Goal: Task Accomplishment & Management: Manage account settings

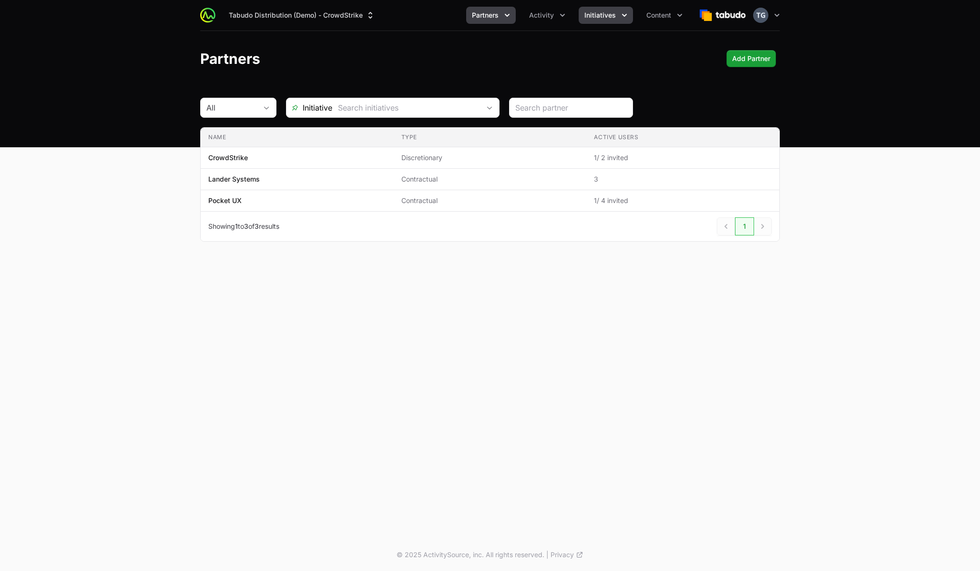
click at [614, 15] on span "Initiatives" at bounding box center [600, 15] width 31 height 10
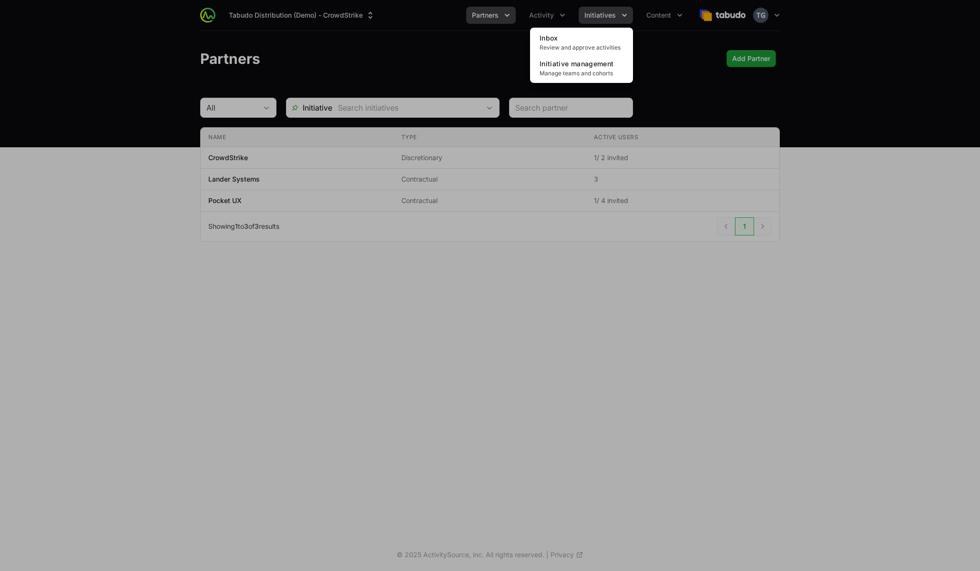
click at [614, 15] on div "Initiatives menu" at bounding box center [490, 285] width 980 height 571
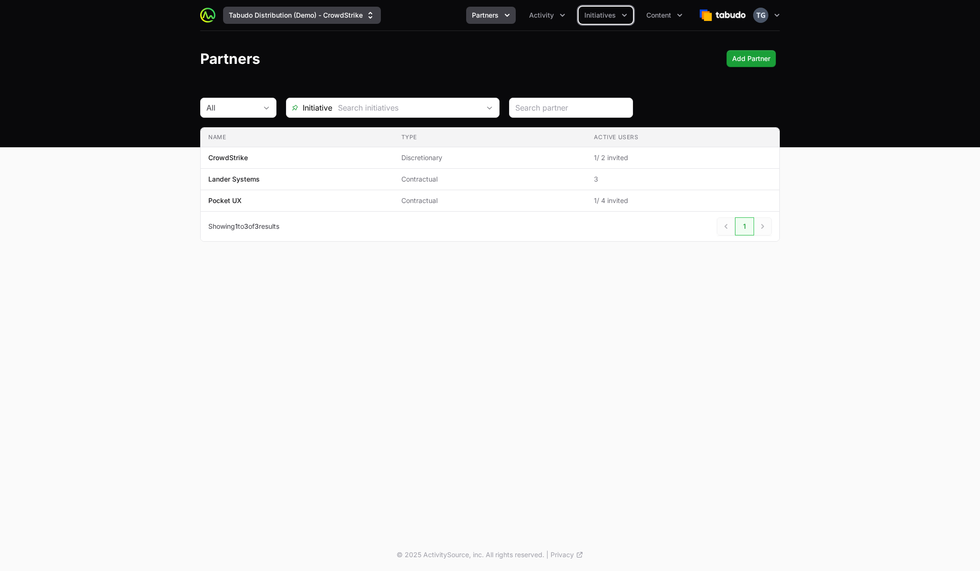
click at [361, 15] on button "Tabudo Distribution (Demo) - CrowdStrike" at bounding box center [302, 15] width 158 height 17
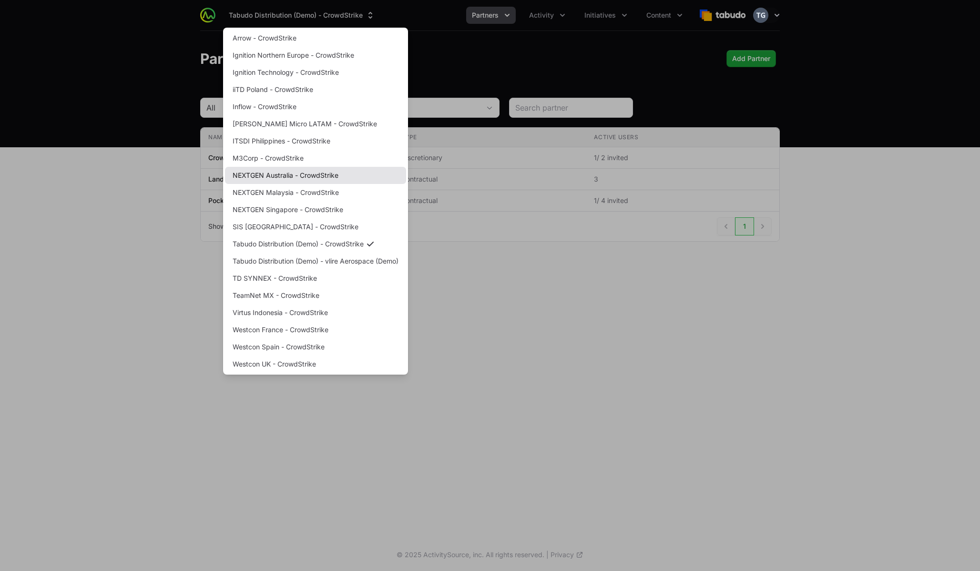
click at [323, 177] on link "NEXTGEN Australia - CrowdStrike" at bounding box center [315, 175] width 181 height 17
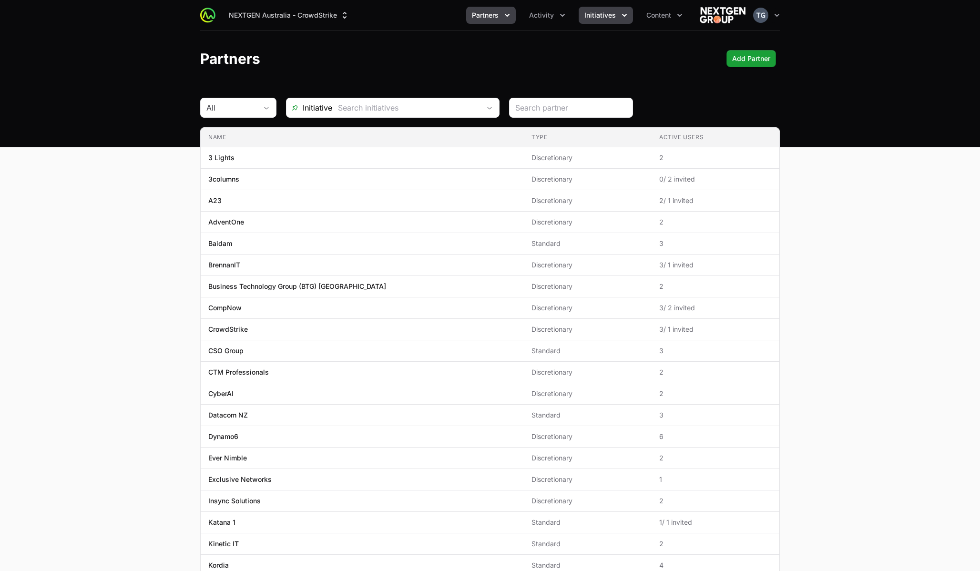
click at [623, 17] on icon "Initiatives menu" at bounding box center [625, 15] width 10 height 10
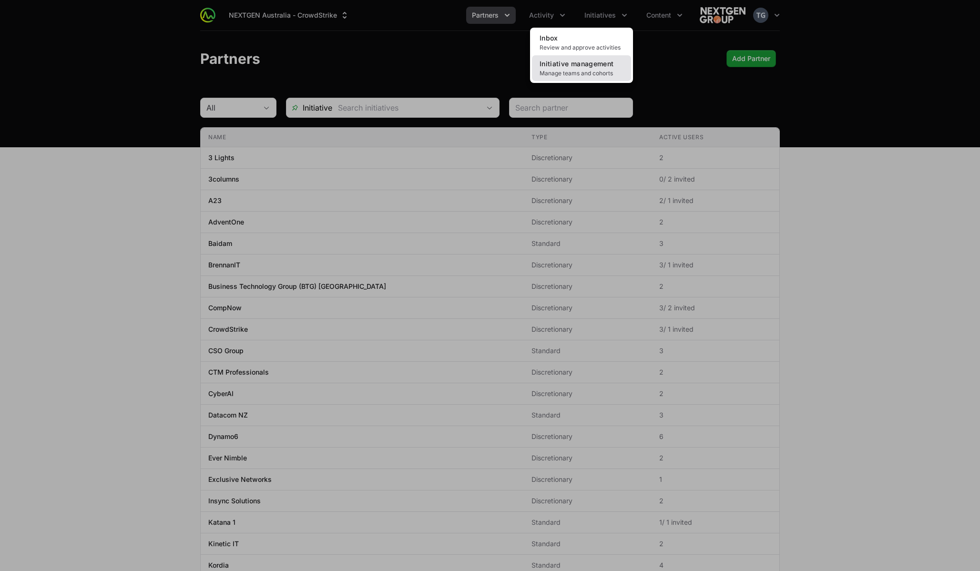
click at [586, 69] on link "Initiative management Manage teams and cohorts" at bounding box center [581, 68] width 99 height 26
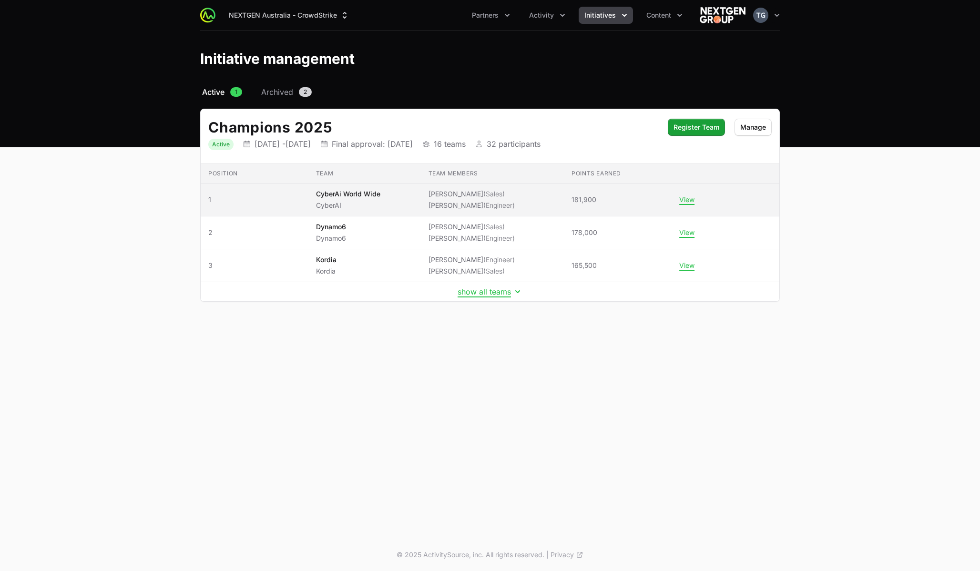
click at [444, 204] on li "[PERSON_NAME] (Engineer)" at bounding box center [472, 206] width 86 height 10
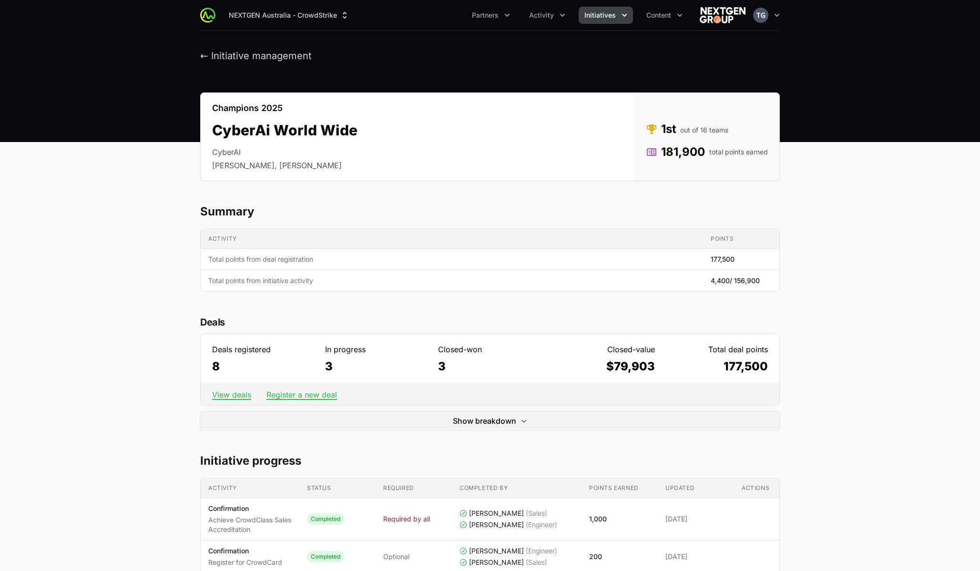
click at [616, 19] on button "Initiatives" at bounding box center [606, 15] width 54 height 17
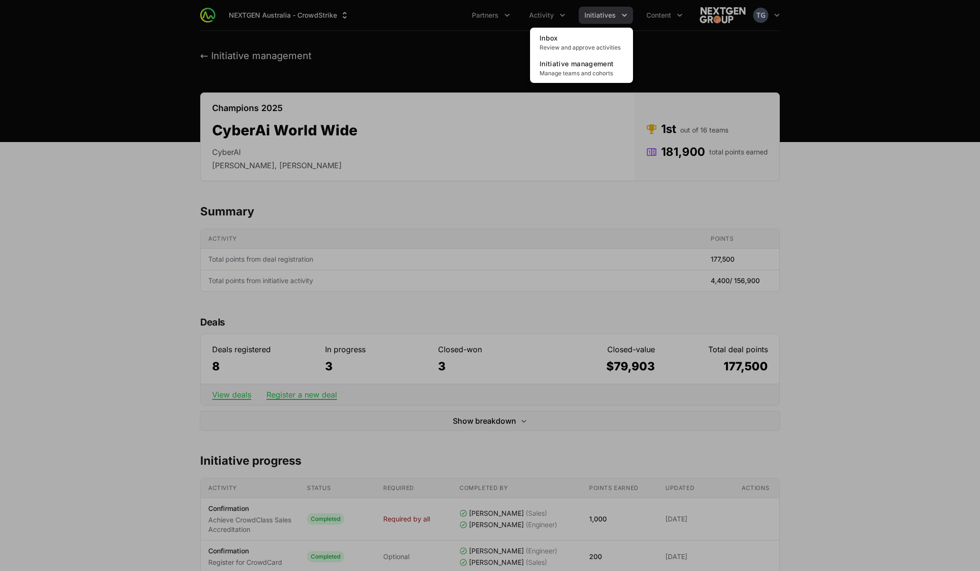
click at [508, 262] on div "Initiatives menu" at bounding box center [490, 285] width 980 height 571
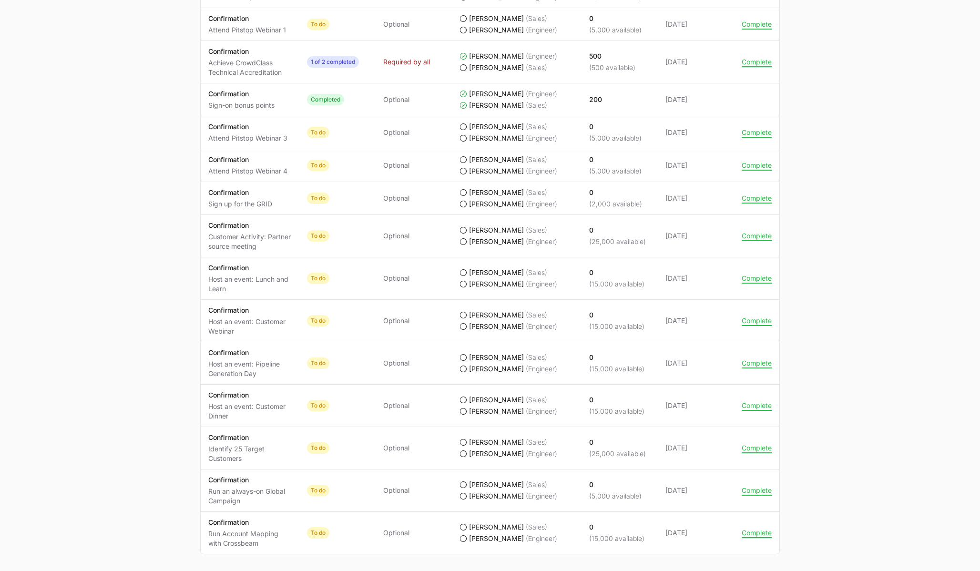
scroll to position [686, 0]
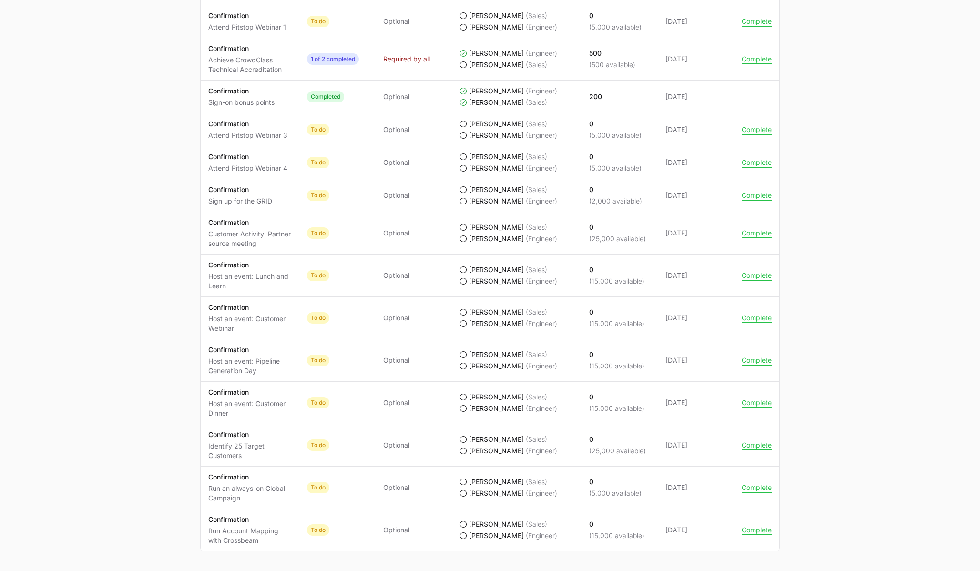
click at [267, 443] on p "Identify 25 Target Customers" at bounding box center [249, 451] width 83 height 19
click at [284, 443] on p "Identify 25 Target Customers" at bounding box center [249, 451] width 83 height 19
click at [759, 446] on button "Complete" at bounding box center [757, 445] width 30 height 9
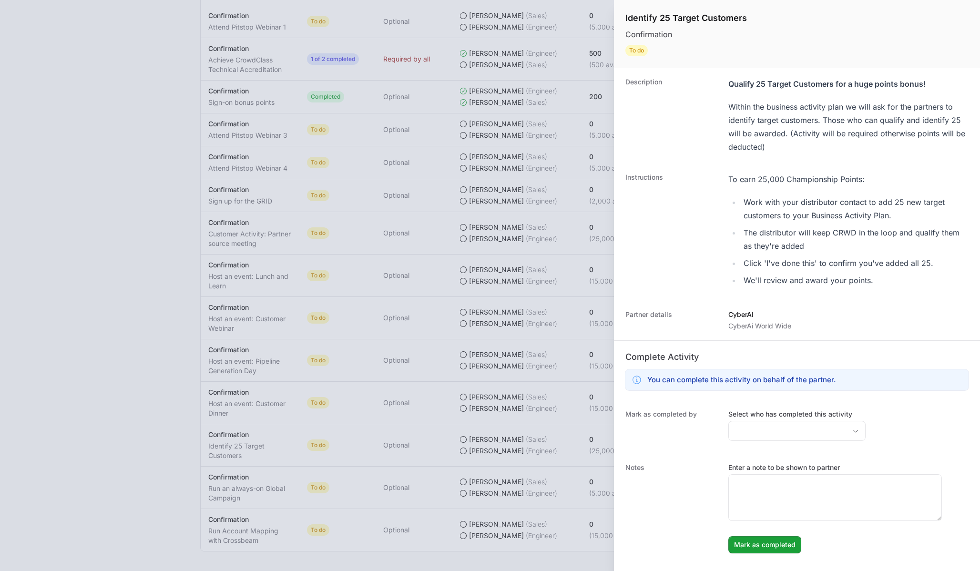
click at [530, 210] on div at bounding box center [490, 285] width 980 height 571
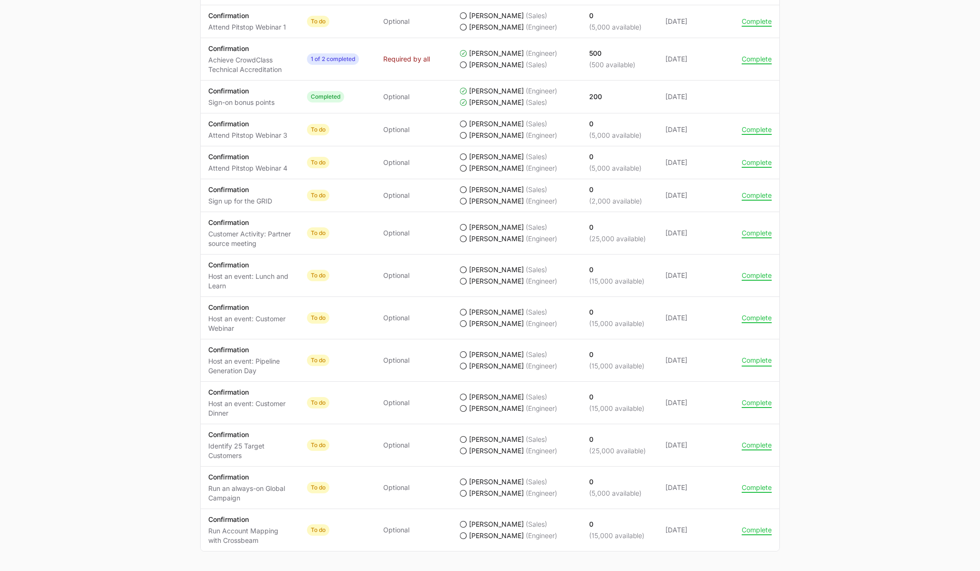
click at [759, 364] on button "Complete" at bounding box center [757, 360] width 30 height 9
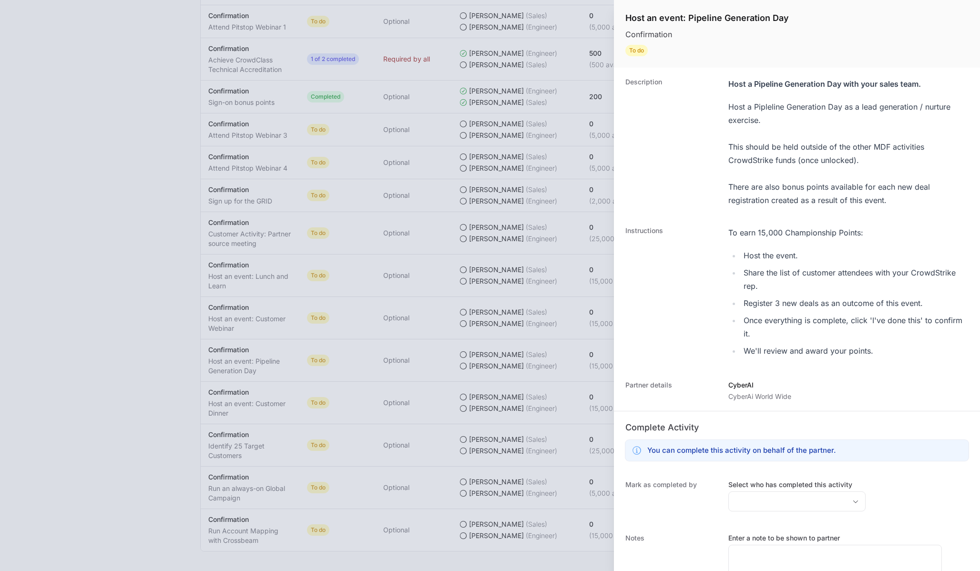
click at [496, 355] on div at bounding box center [490, 285] width 980 height 571
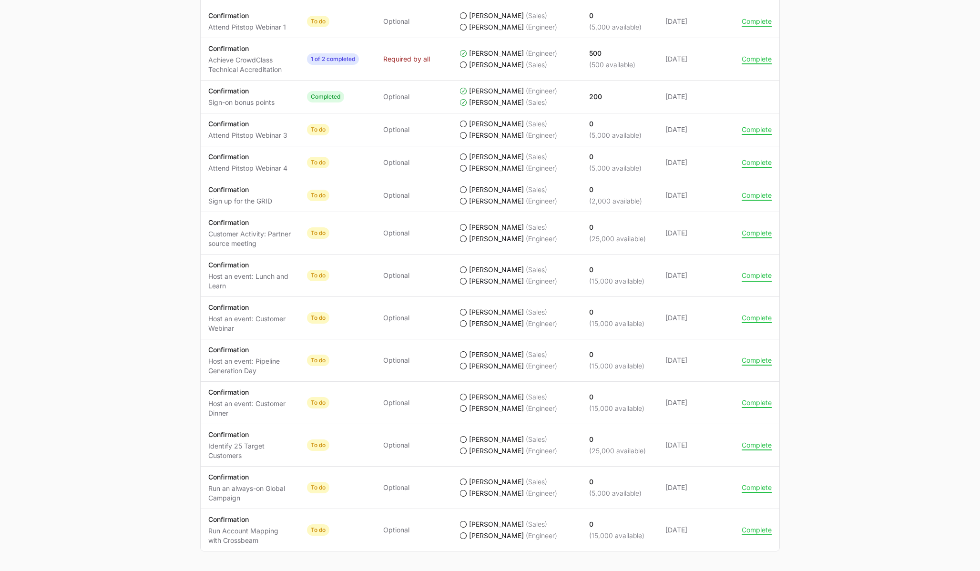
click at [750, 277] on button "Complete" at bounding box center [757, 275] width 30 height 9
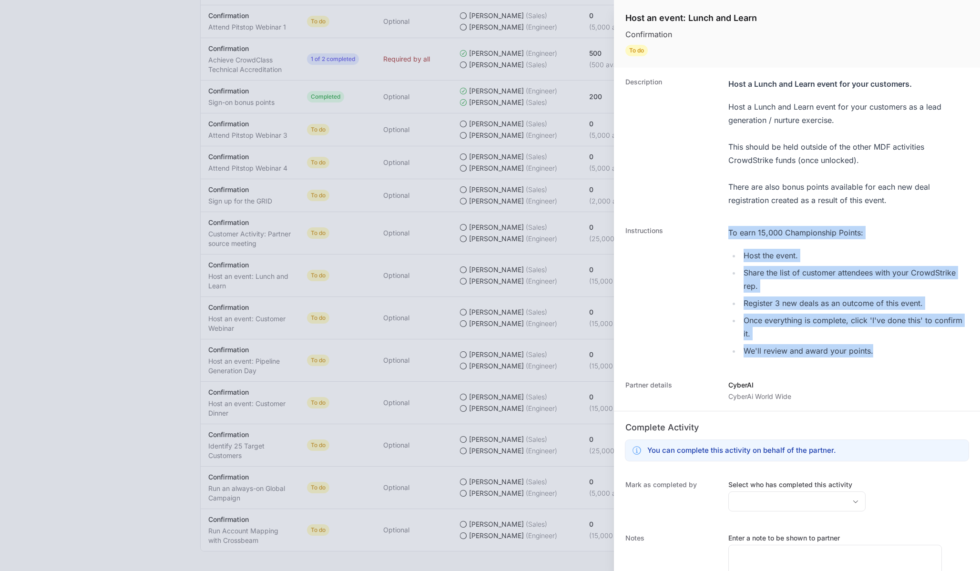
drag, startPoint x: 729, startPoint y: 231, endPoint x: 895, endPoint y: 351, distance: 205.5
click at [895, 351] on div "To earn 15,000 Championship Points: Host the event. Share the list of customer …" at bounding box center [849, 292] width 240 height 132
copy div "To earn 15,000 Championship Points: Host the event. Share the list of customer …"
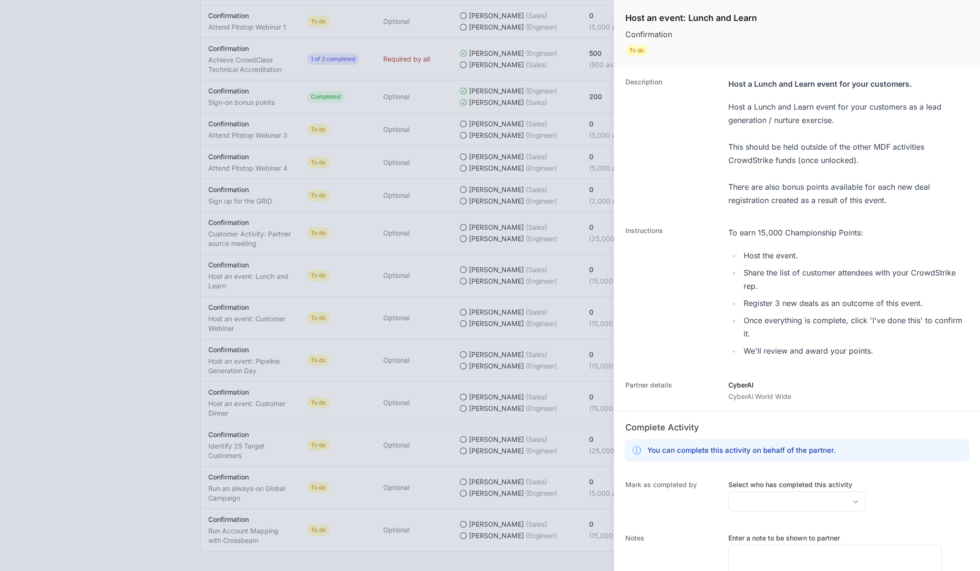
click at [710, 214] on div "Description Host a Lunch and Learn event for your customers. Host a Lunch and L…" at bounding box center [797, 142] width 366 height 149
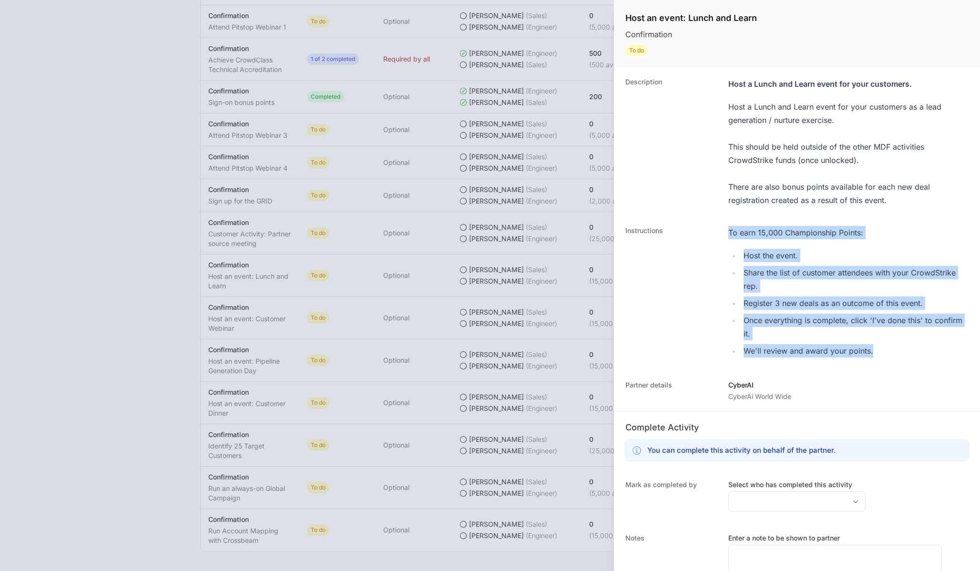
drag, startPoint x: 732, startPoint y: 218, endPoint x: 907, endPoint y: 349, distance: 218.8
click at [907, 349] on div "Instructions To earn 15,000 Championship Points: Host the event. Share the list…" at bounding box center [797, 293] width 366 height 154
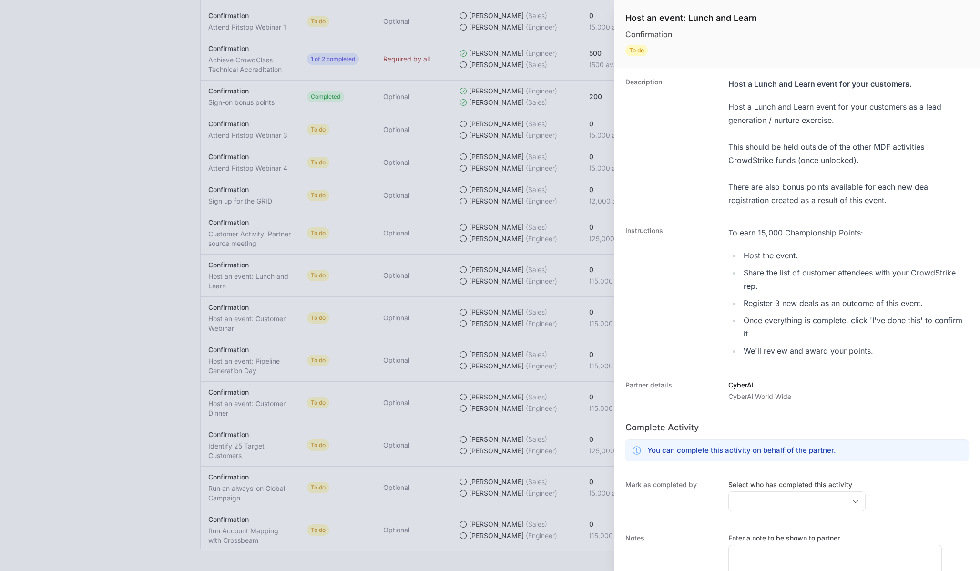
click at [503, 155] on div at bounding box center [490, 285] width 980 height 571
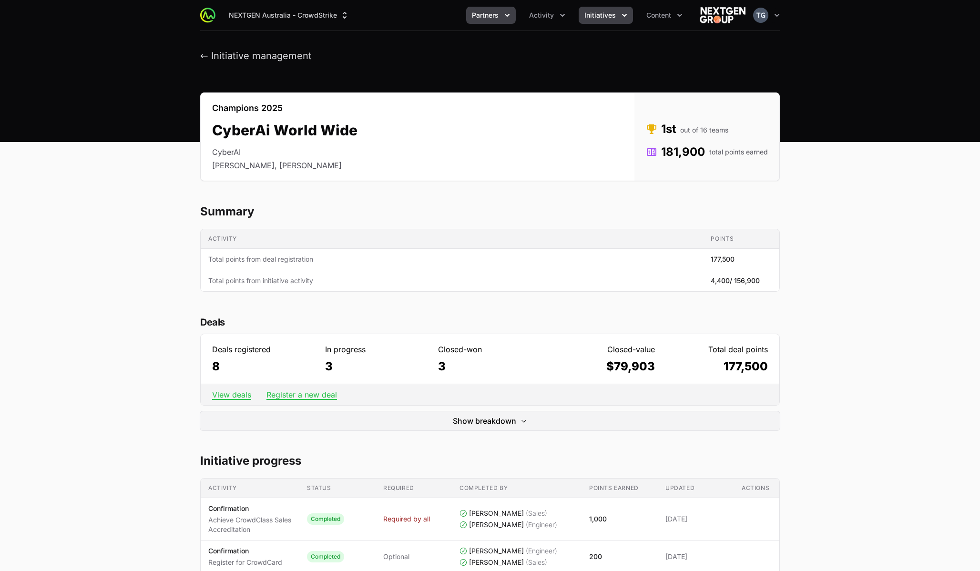
click at [494, 15] on span "Partners" at bounding box center [485, 15] width 27 height 10
click at [550, 14] on span "Activity" at bounding box center [541, 15] width 25 height 10
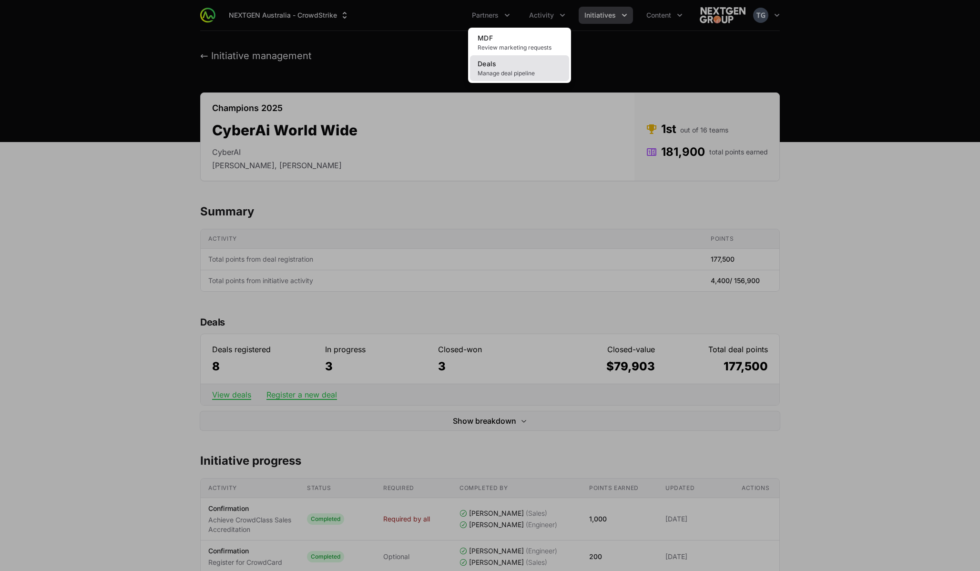
click at [514, 68] on link "Deals Manage deal pipeline" at bounding box center [519, 68] width 99 height 26
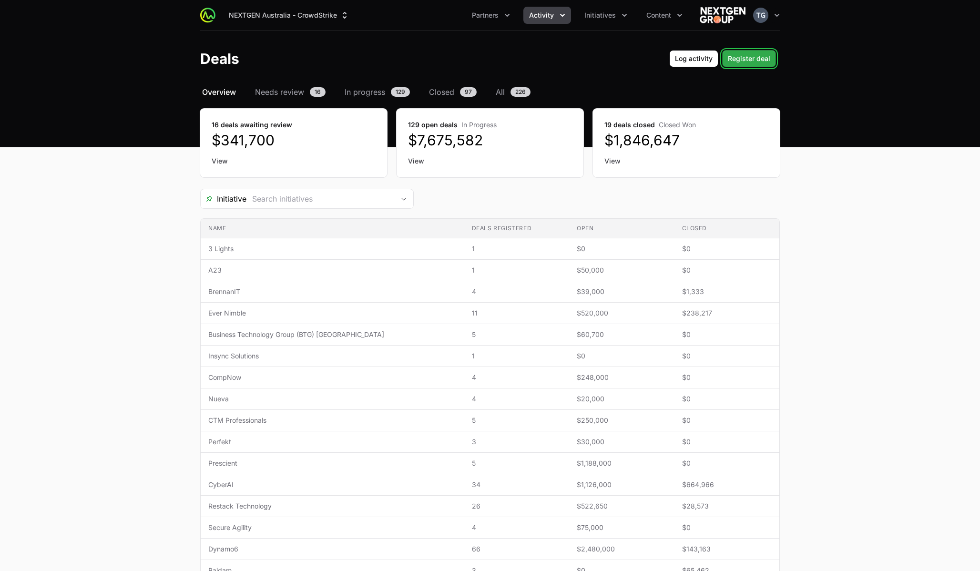
click at [753, 61] on span "Register deal" at bounding box center [749, 58] width 42 height 11
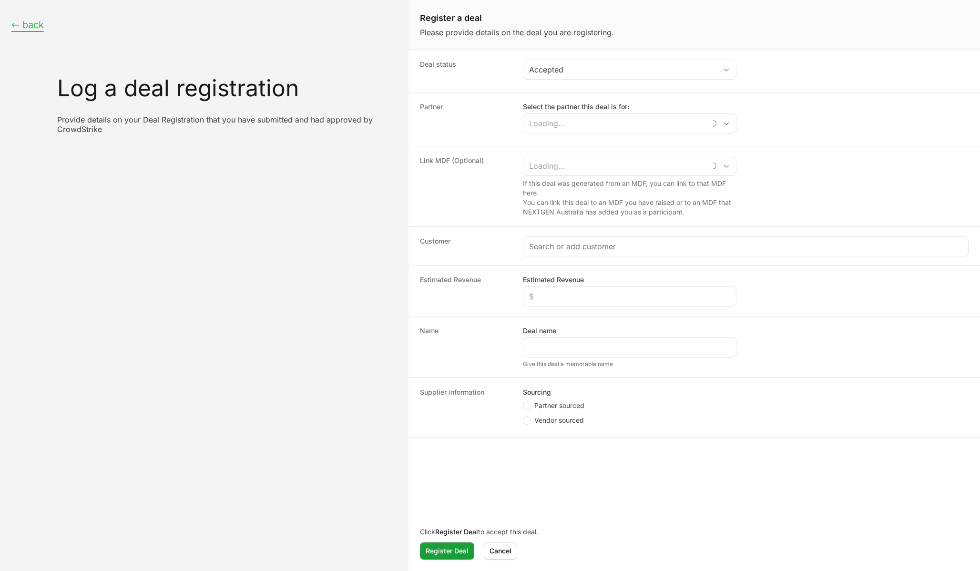
click at [40, 24] on button "← back" at bounding box center [27, 25] width 32 height 12
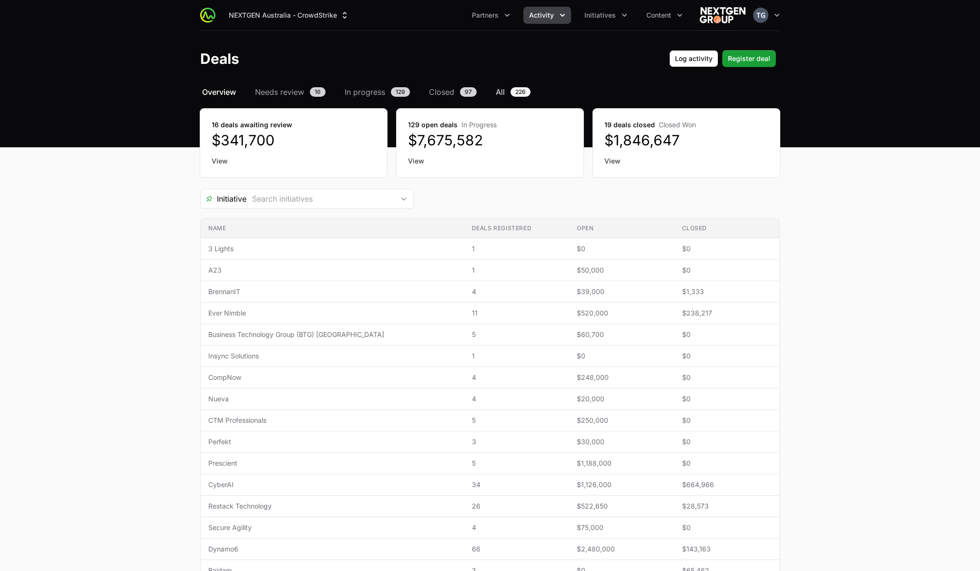
click at [515, 88] on span "226" at bounding box center [521, 92] width 20 height 10
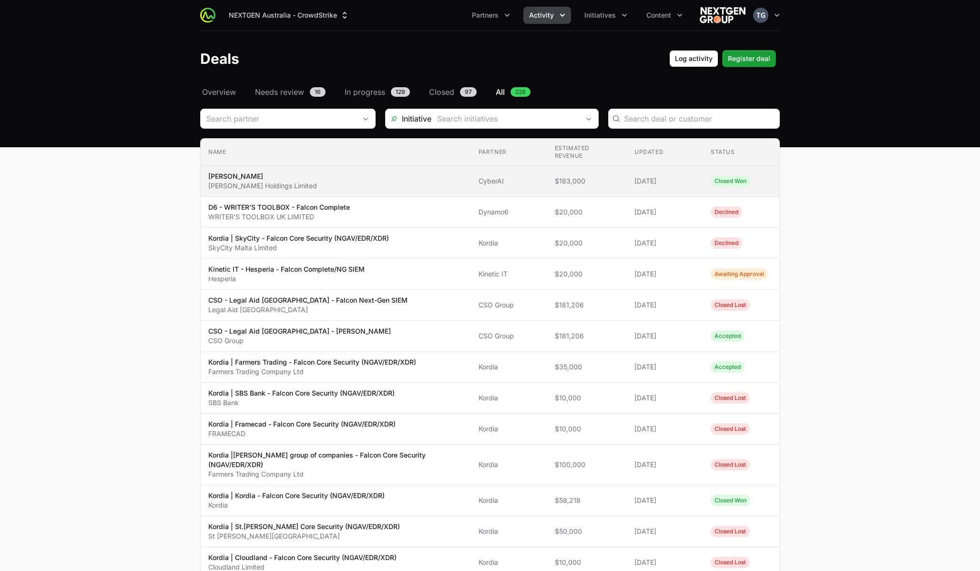
click at [426, 181] on span "[PERSON_NAME] [PERSON_NAME] Holdings Limited" at bounding box center [335, 181] width 255 height 19
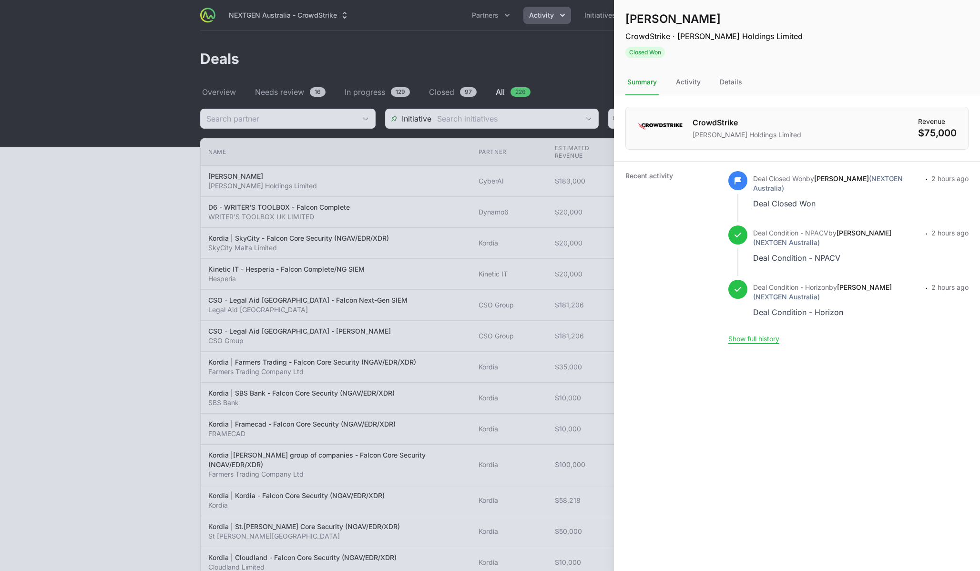
click at [430, 215] on div at bounding box center [490, 285] width 980 height 571
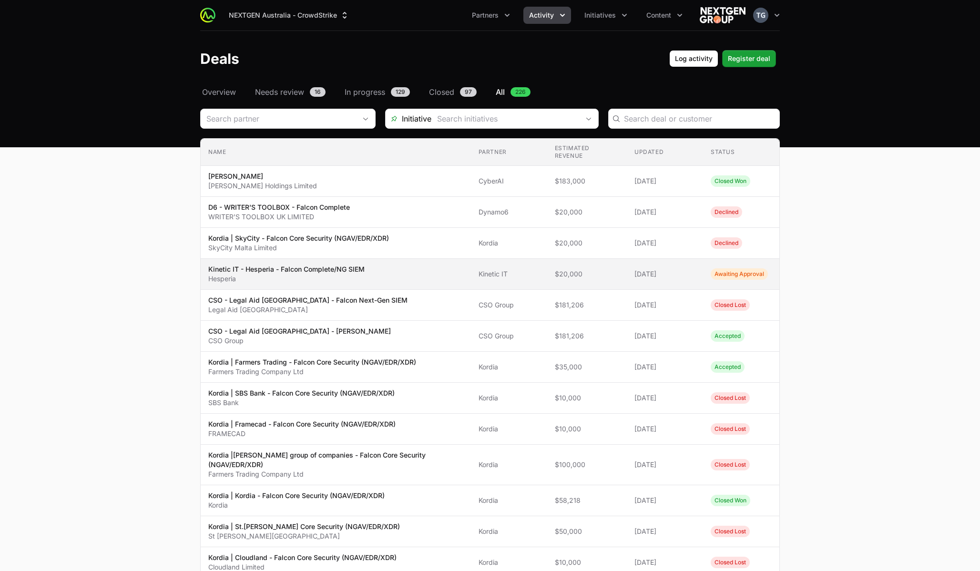
click at [493, 271] on span "Kinetic IT" at bounding box center [509, 274] width 61 height 10
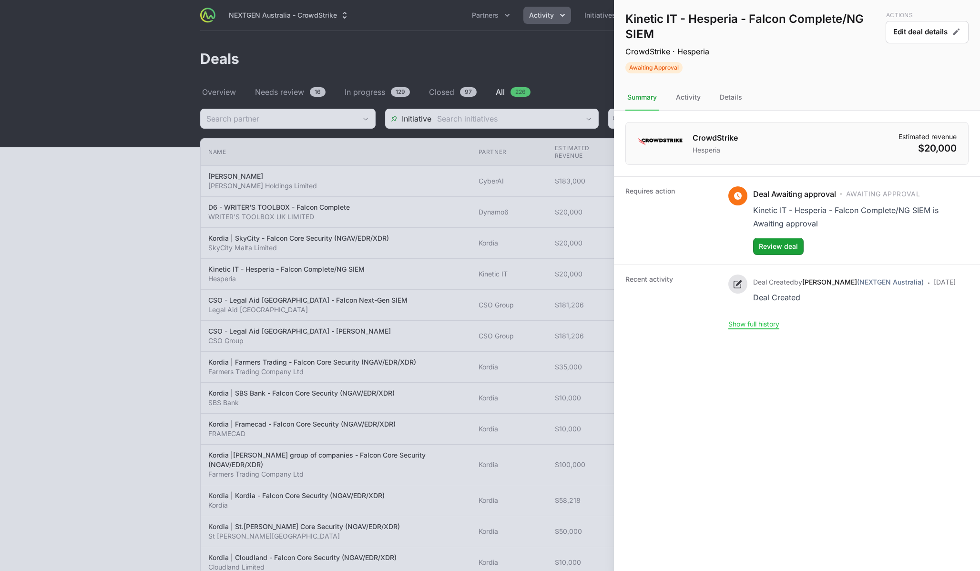
click at [416, 288] on div at bounding box center [490, 285] width 980 height 571
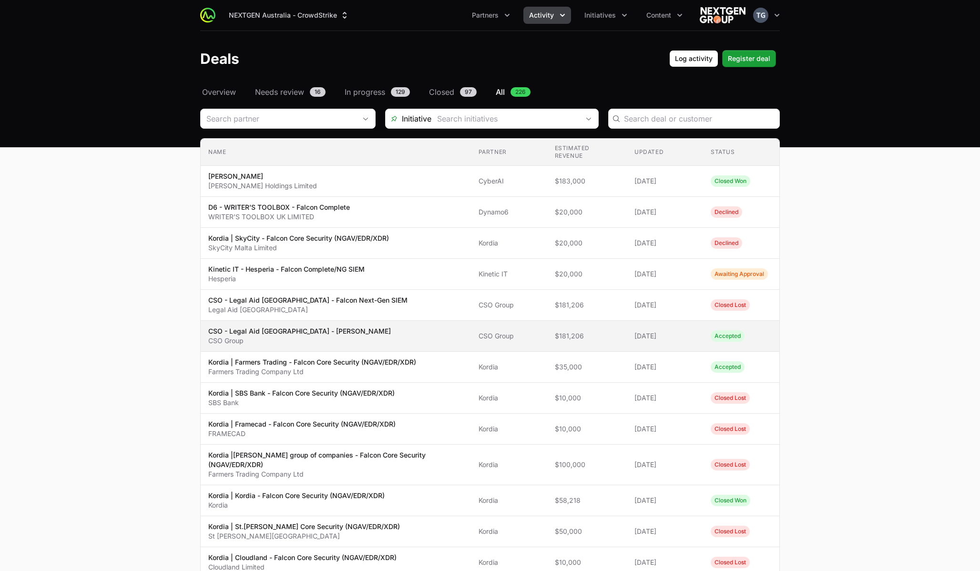
click at [543, 331] on td "Partner CSO Group" at bounding box center [509, 336] width 76 height 31
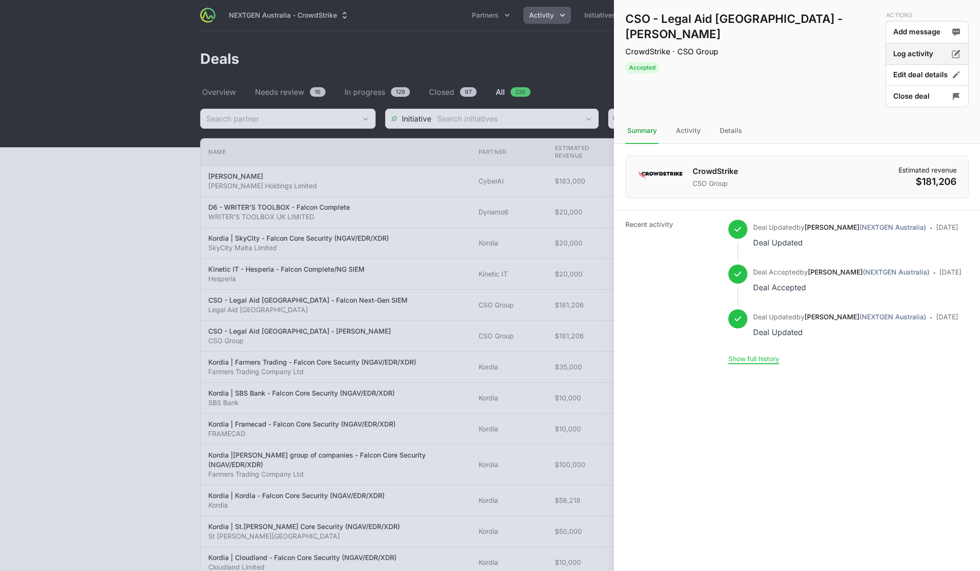
click at [912, 51] on button "Log activity" at bounding box center [927, 54] width 83 height 22
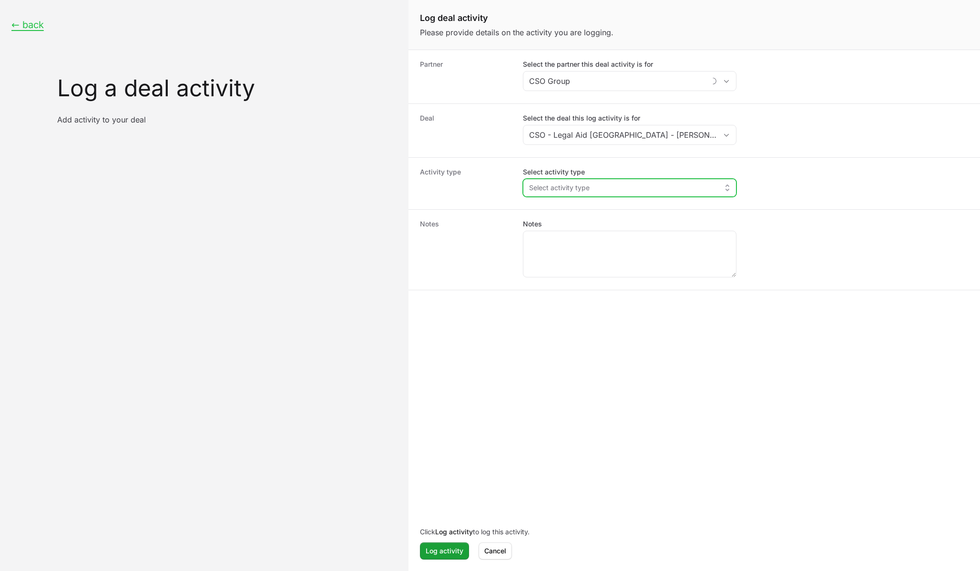
click at [639, 185] on button "Select activity type" at bounding box center [630, 187] width 213 height 17
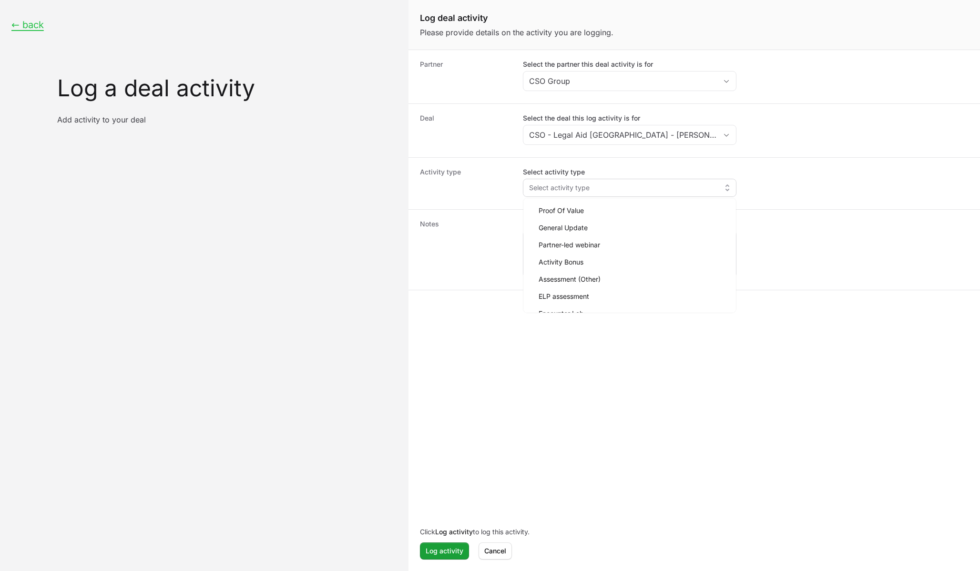
scroll to position [15, 0]
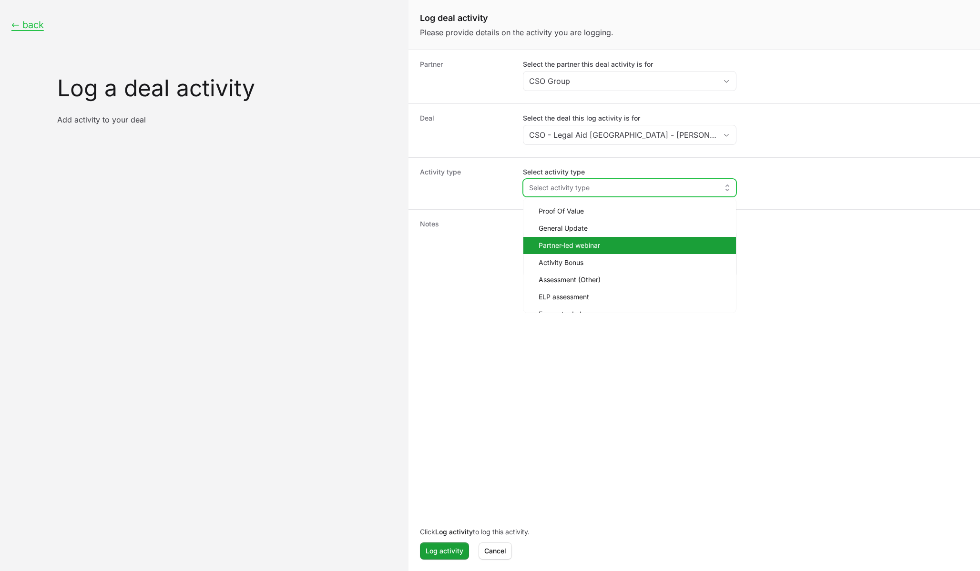
click at [608, 247] on span "Partner-led webinar" at bounding box center [634, 246] width 190 height 10
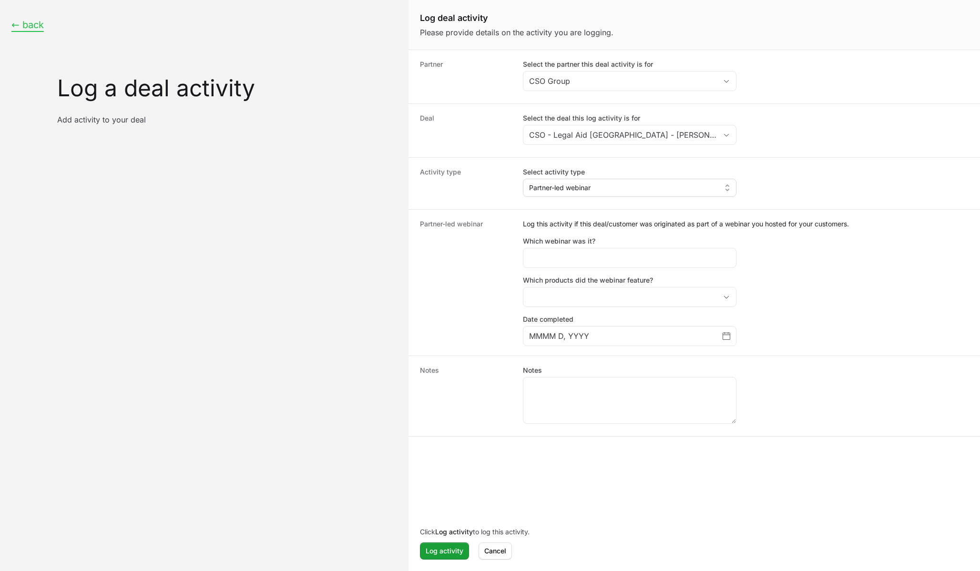
click at [27, 26] on button "← back" at bounding box center [27, 25] width 32 height 12
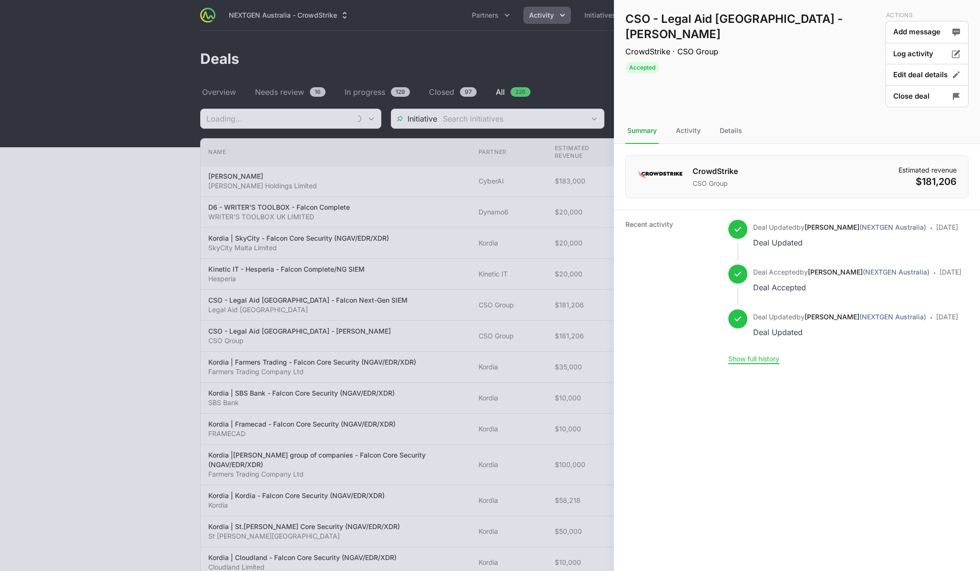
click at [546, 75] on div at bounding box center [490, 285] width 980 height 571
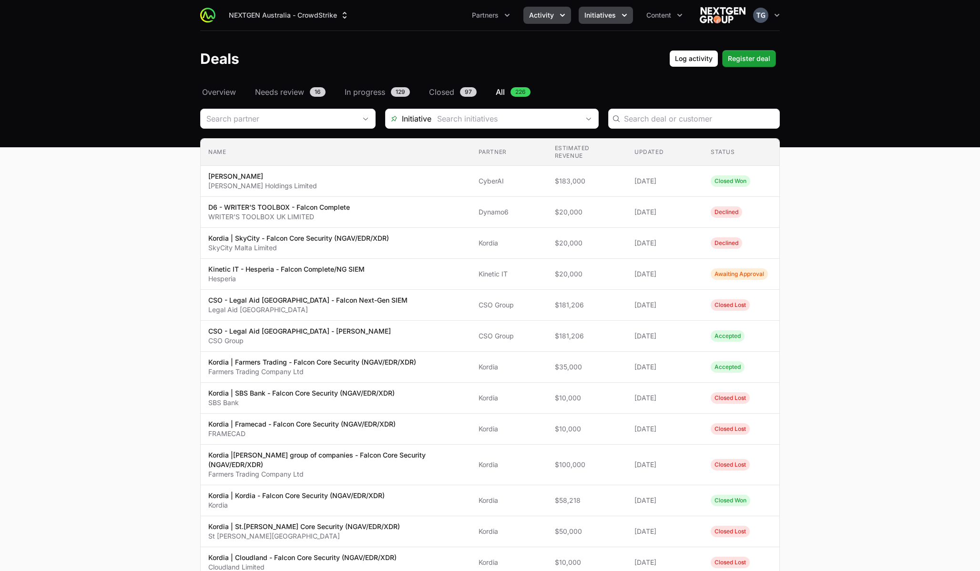
click at [622, 13] on icon "Initiatives menu" at bounding box center [625, 15] width 10 height 10
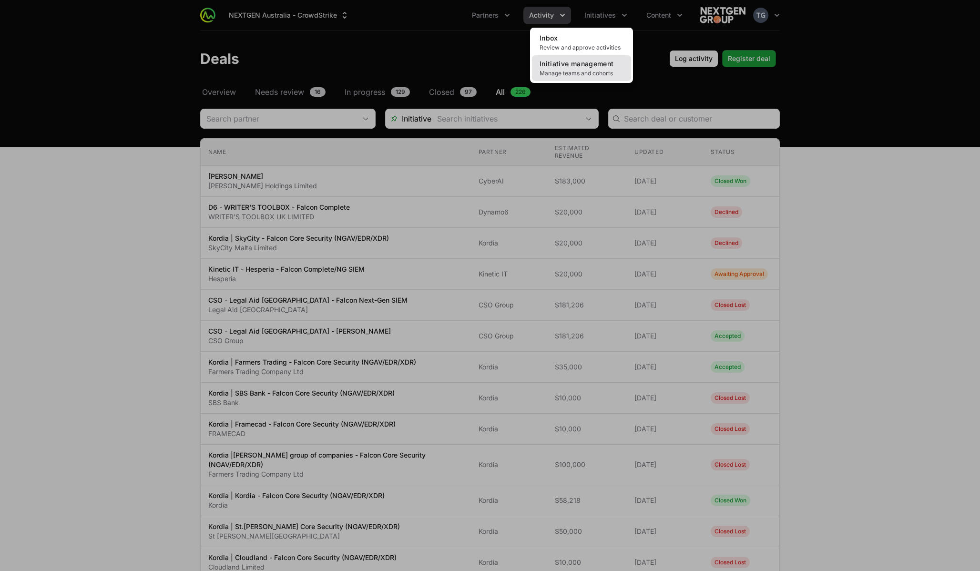
click at [597, 69] on link "Initiative management Manage teams and cohorts" at bounding box center [581, 68] width 99 height 26
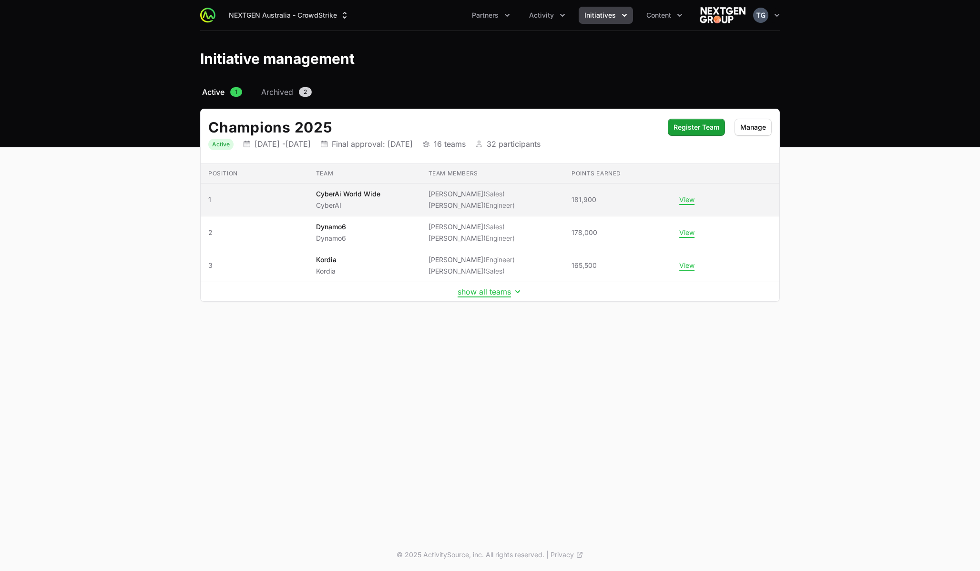
click at [429, 202] on td "Team members [PERSON_NAME] (Sales) [PERSON_NAME] (Engineer)" at bounding box center [493, 200] width 144 height 33
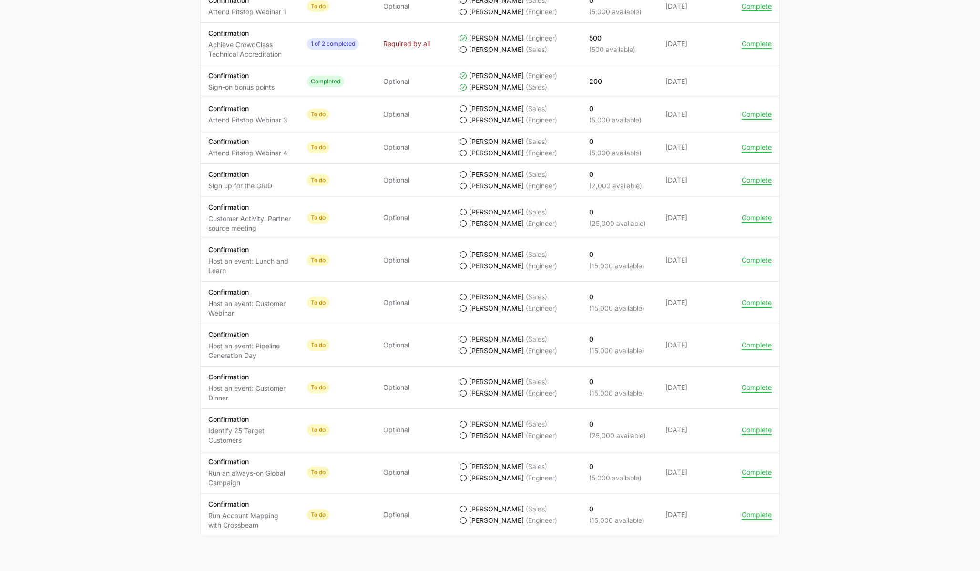
scroll to position [708, 0]
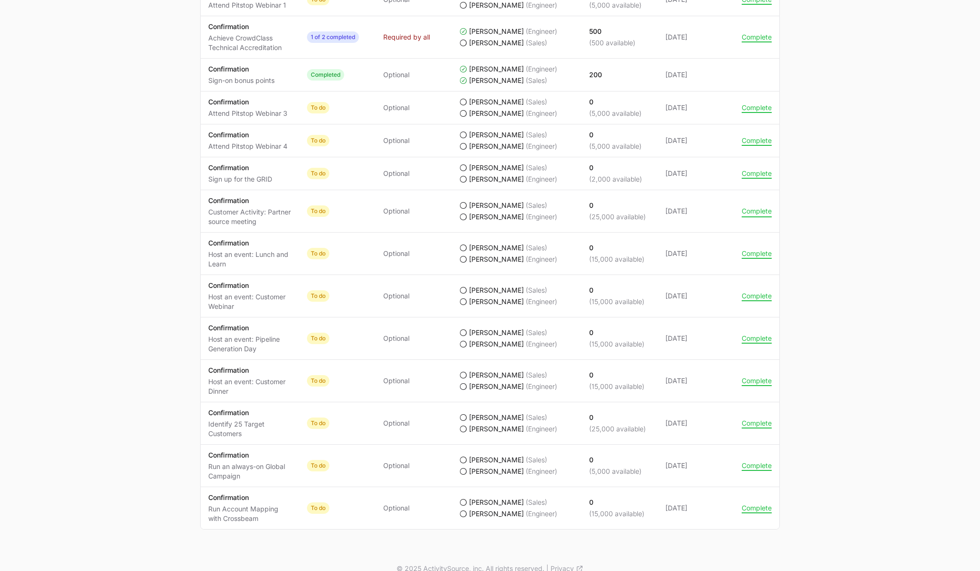
click at [761, 212] on button "Complete" at bounding box center [757, 211] width 30 height 9
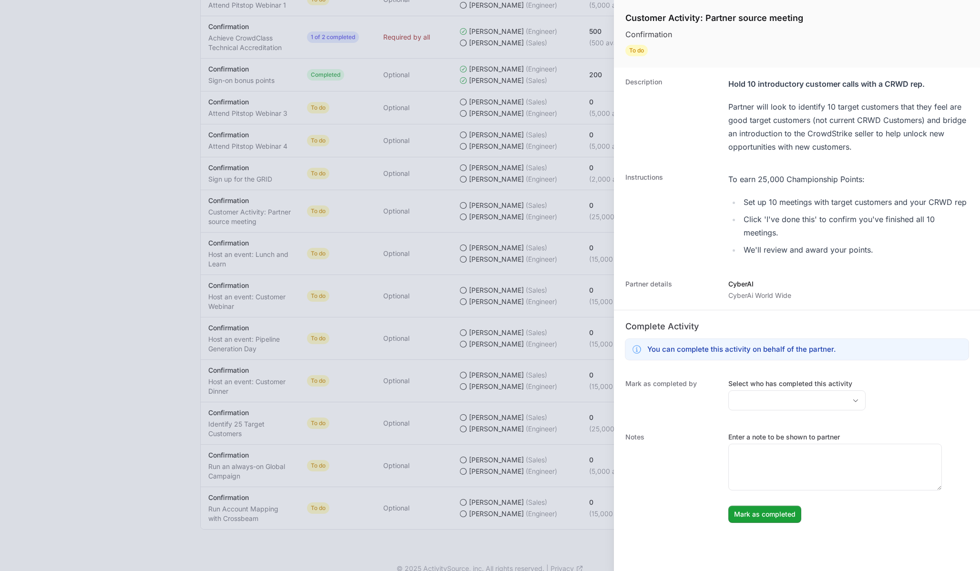
click at [579, 222] on div at bounding box center [490, 285] width 980 height 571
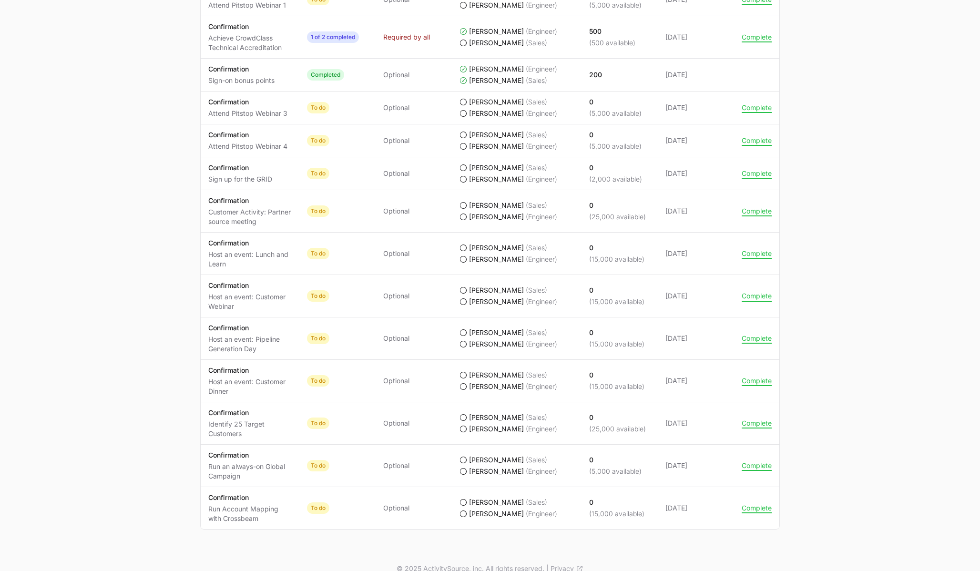
click at [756, 296] on button "Complete" at bounding box center [757, 296] width 30 height 9
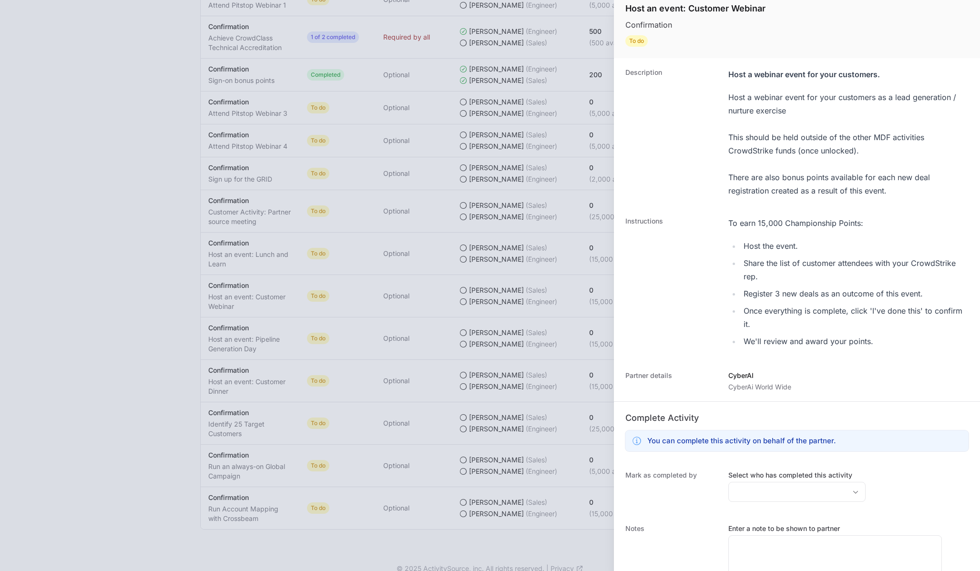
scroll to position [3, 0]
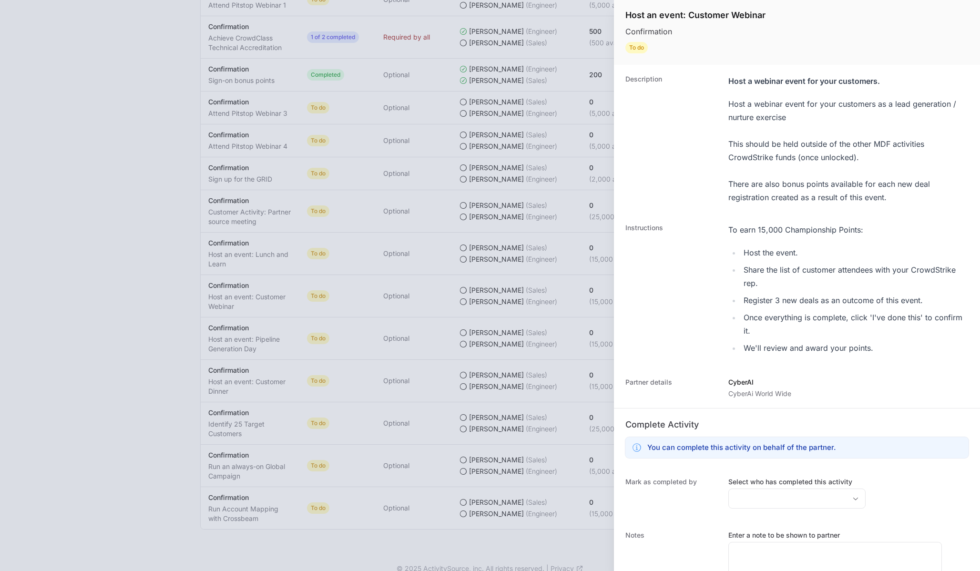
click at [487, 330] on div at bounding box center [490, 285] width 980 height 571
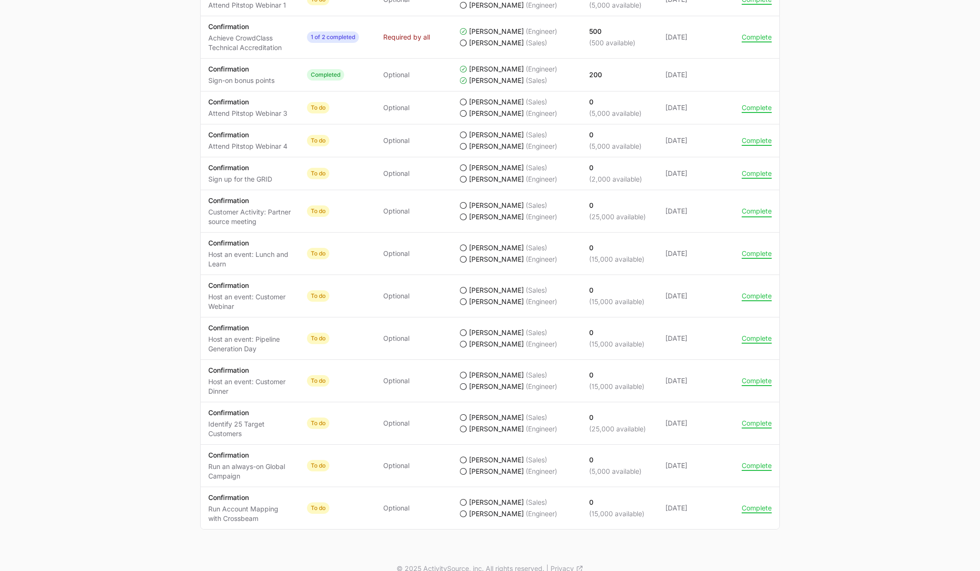
click at [749, 209] on button "Complete" at bounding box center [757, 211] width 30 height 9
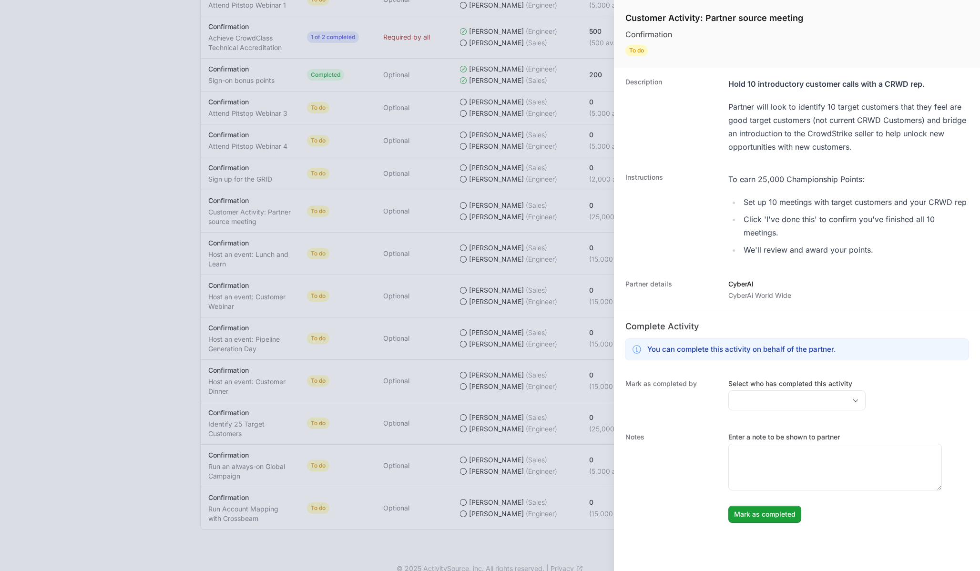
click at [555, 202] on div at bounding box center [490, 285] width 980 height 571
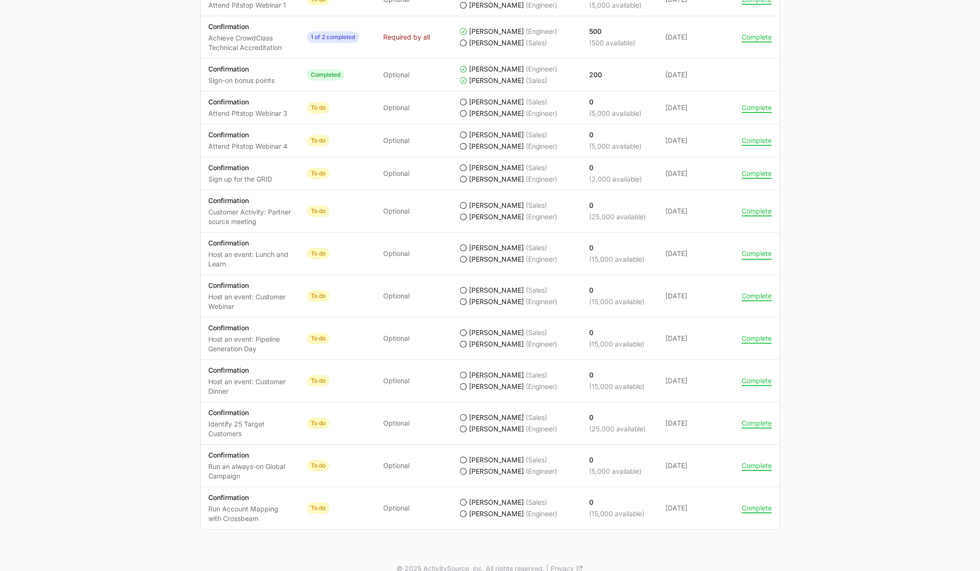
click at [759, 252] on button "Complete" at bounding box center [757, 253] width 30 height 9
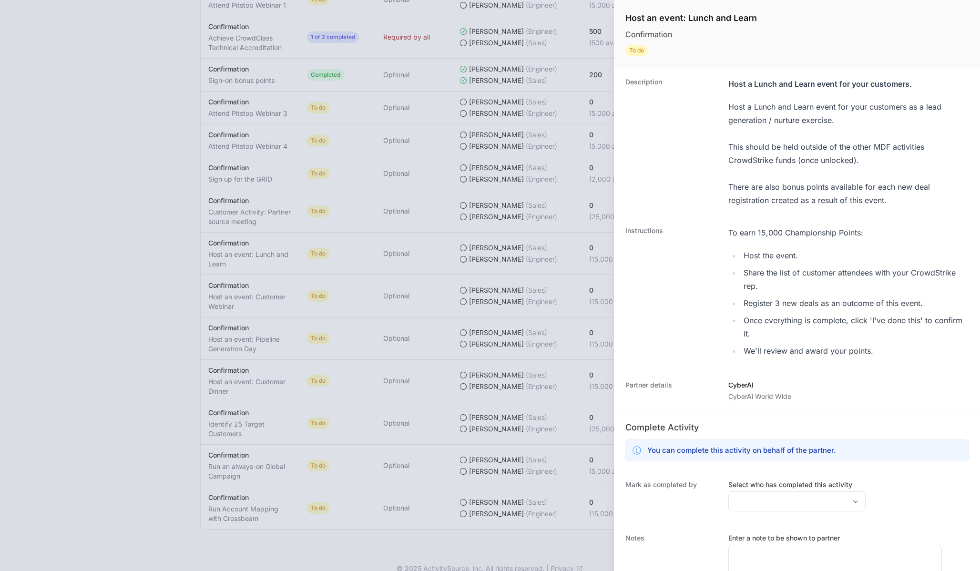
click at [532, 304] on div at bounding box center [490, 285] width 980 height 571
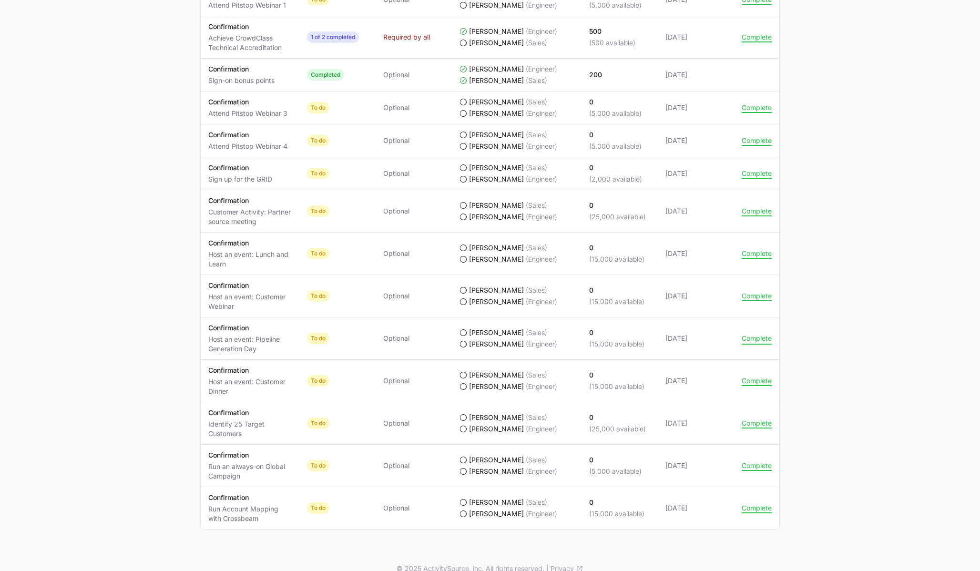
click at [759, 338] on button "Complete" at bounding box center [757, 338] width 30 height 9
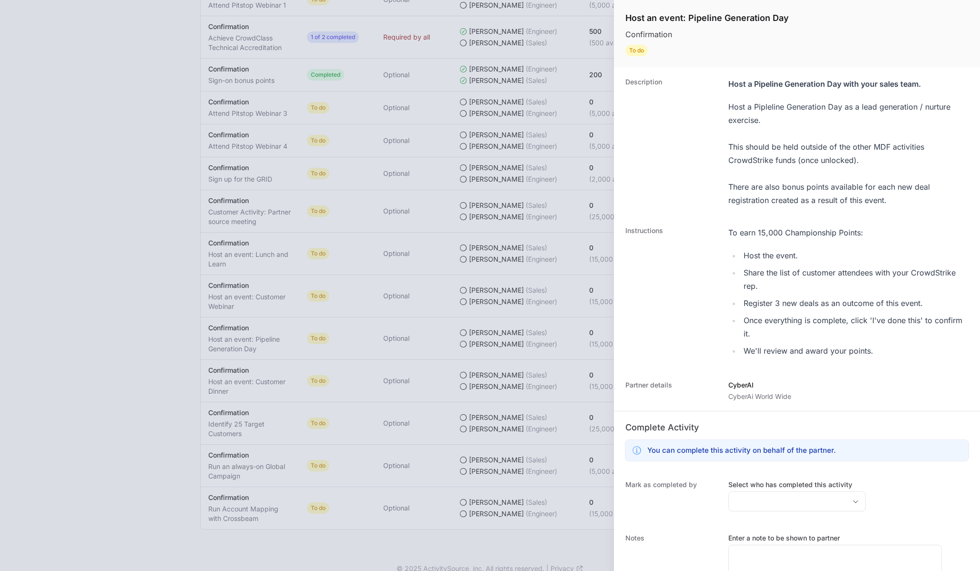
click at [555, 335] on div at bounding box center [490, 285] width 980 height 571
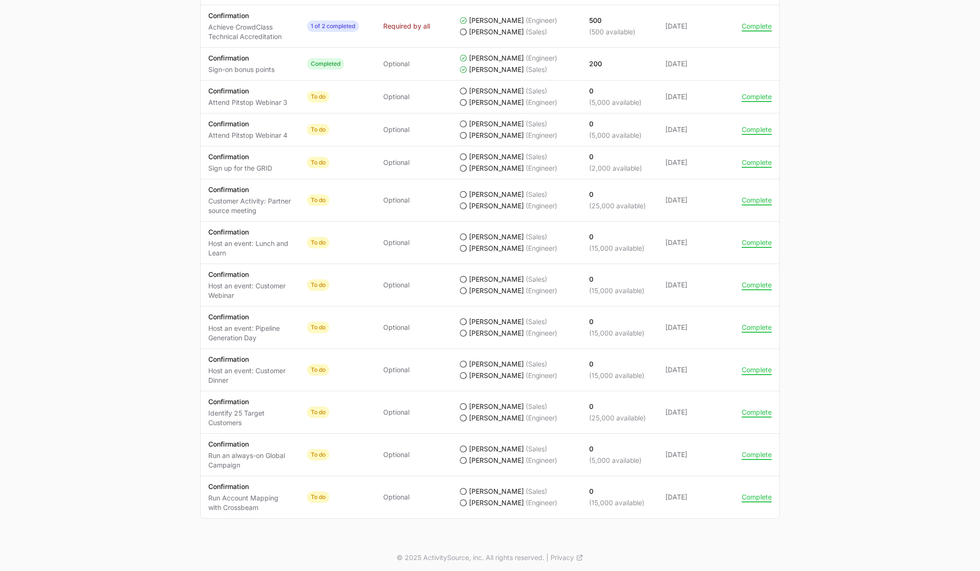
scroll to position [722, 0]
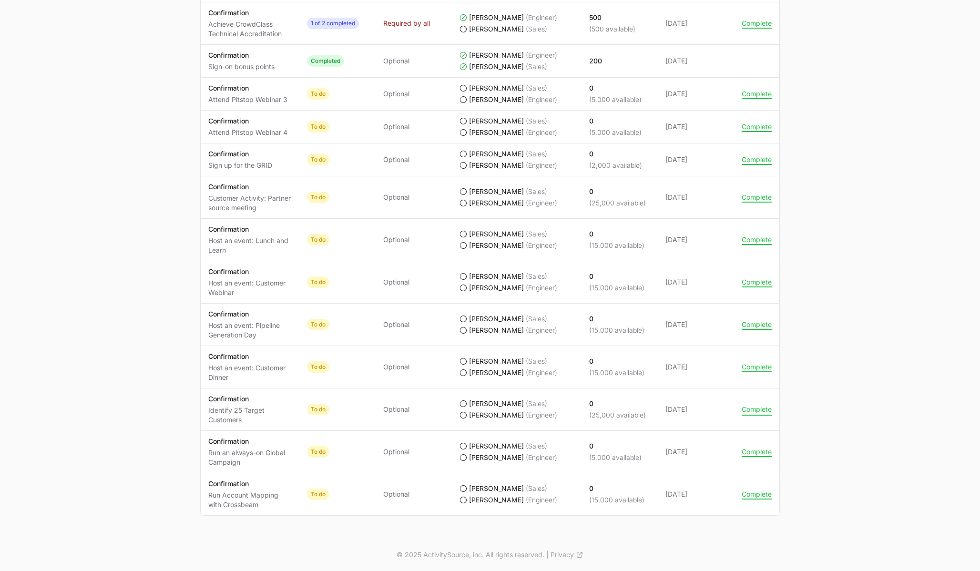
click at [760, 410] on button "Complete" at bounding box center [757, 409] width 30 height 9
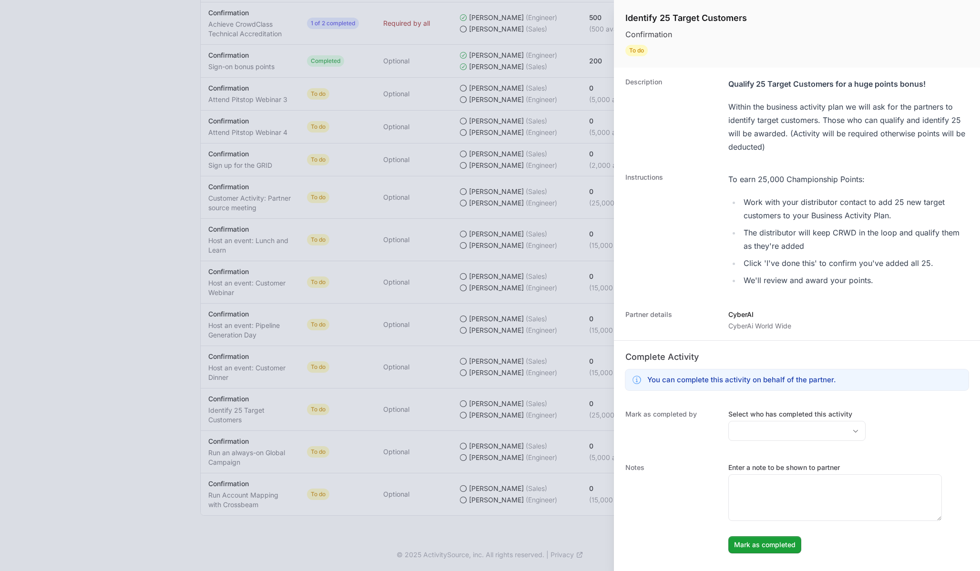
click at [548, 290] on div at bounding box center [490, 285] width 980 height 571
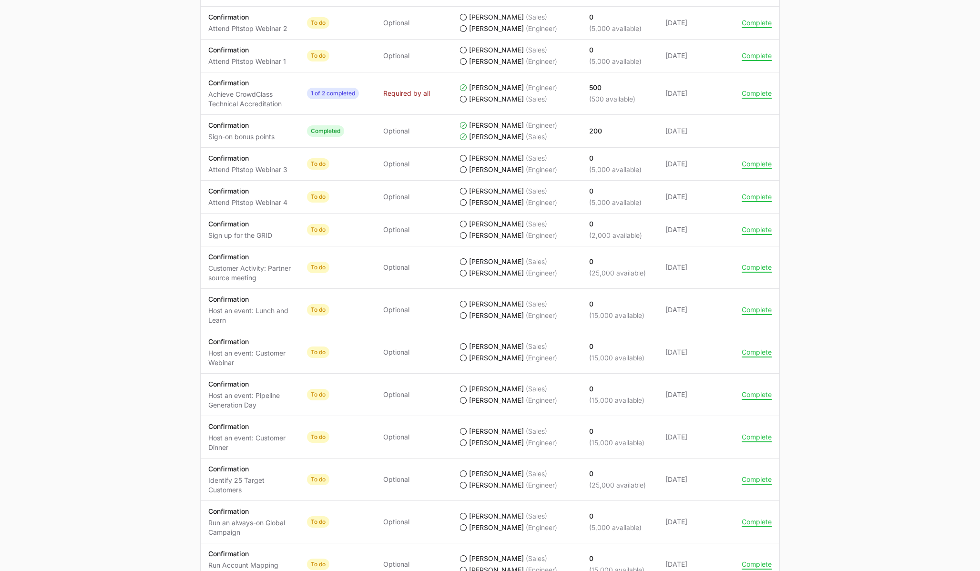
scroll to position [664, 0]
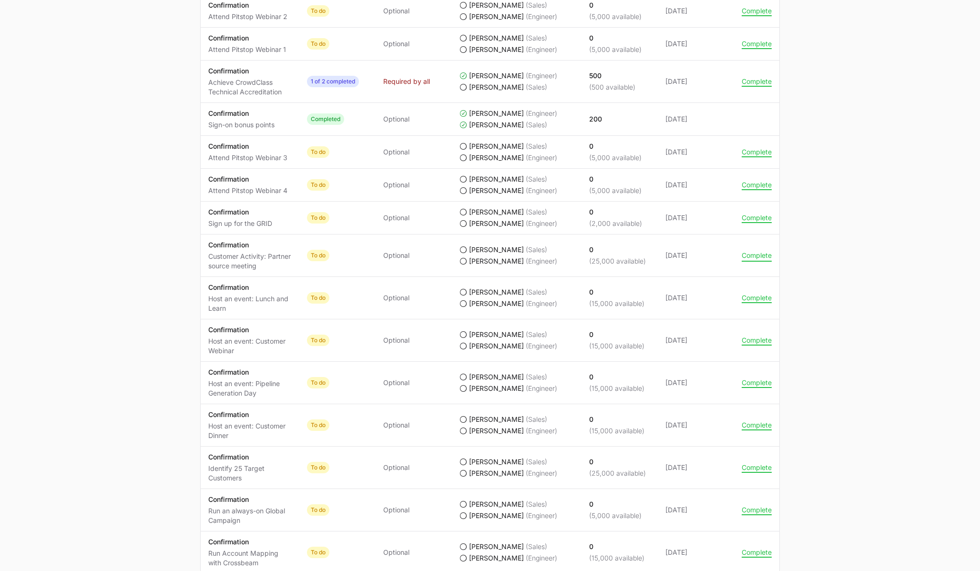
click at [751, 256] on button "Complete" at bounding box center [757, 255] width 30 height 9
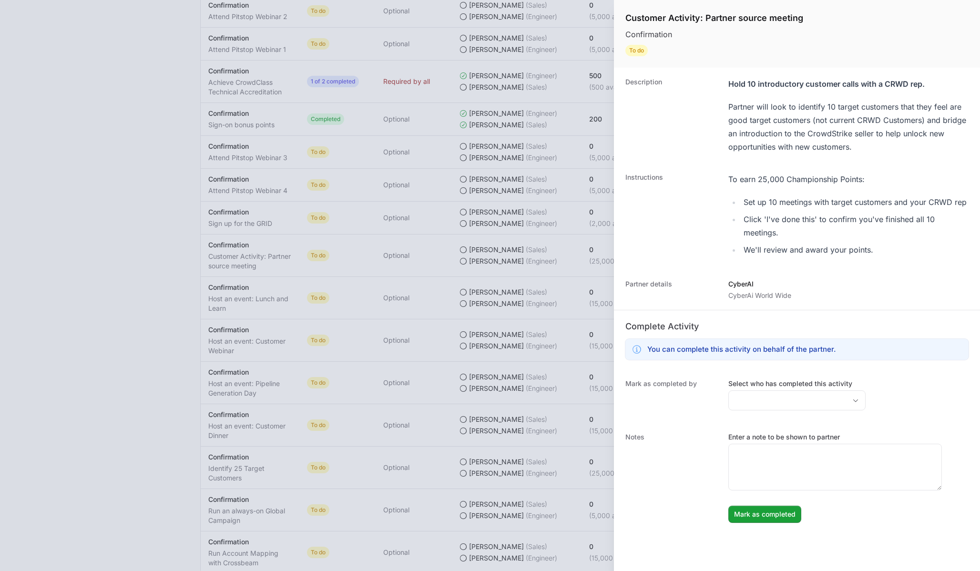
click at [540, 226] on div at bounding box center [490, 285] width 980 height 571
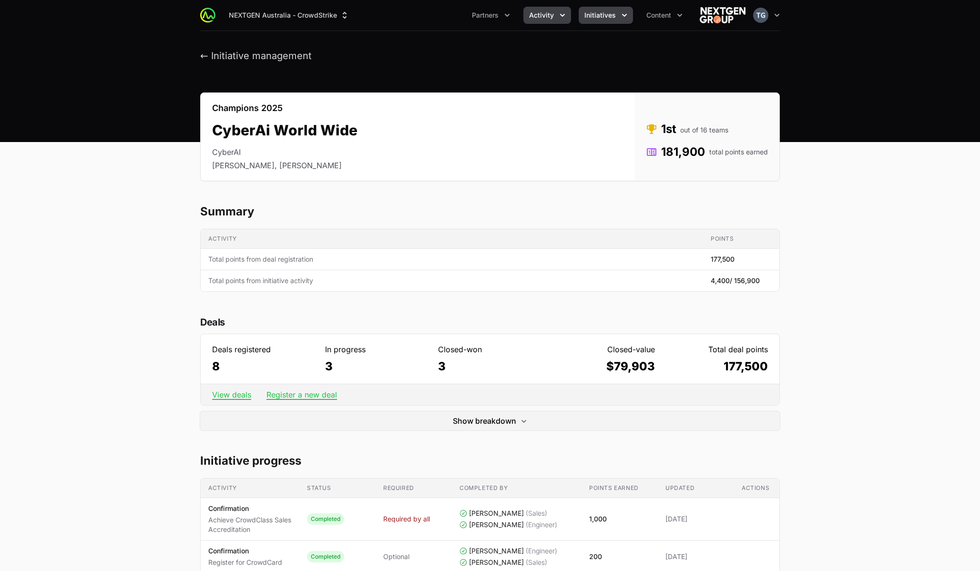
click at [556, 13] on button "Activity" at bounding box center [548, 15] width 48 height 17
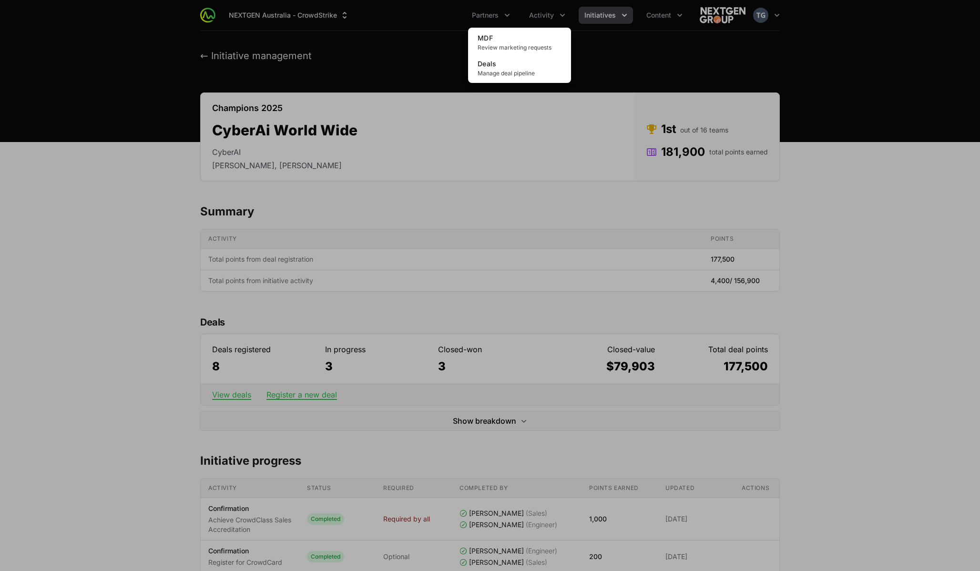
click at [541, 15] on div "Activity menu" at bounding box center [490, 285] width 980 height 571
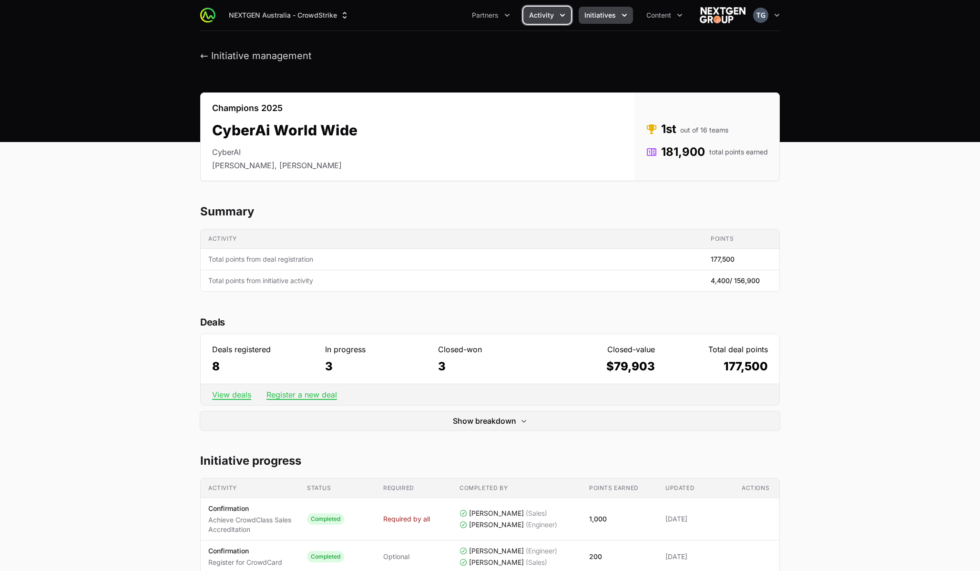
click at [540, 14] on span "Activity" at bounding box center [541, 15] width 25 height 10
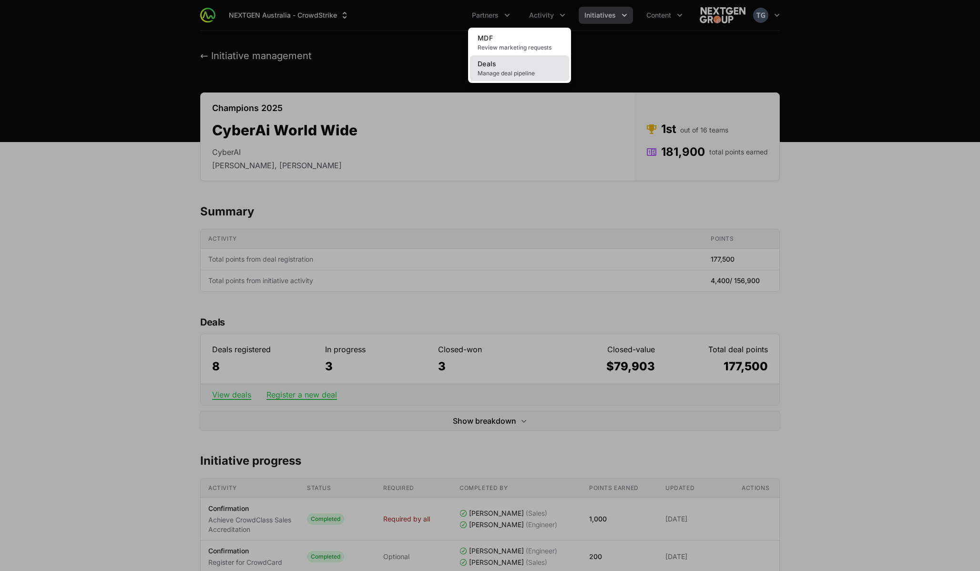
click at [529, 65] on link "Deals Manage deal pipeline" at bounding box center [519, 68] width 99 height 26
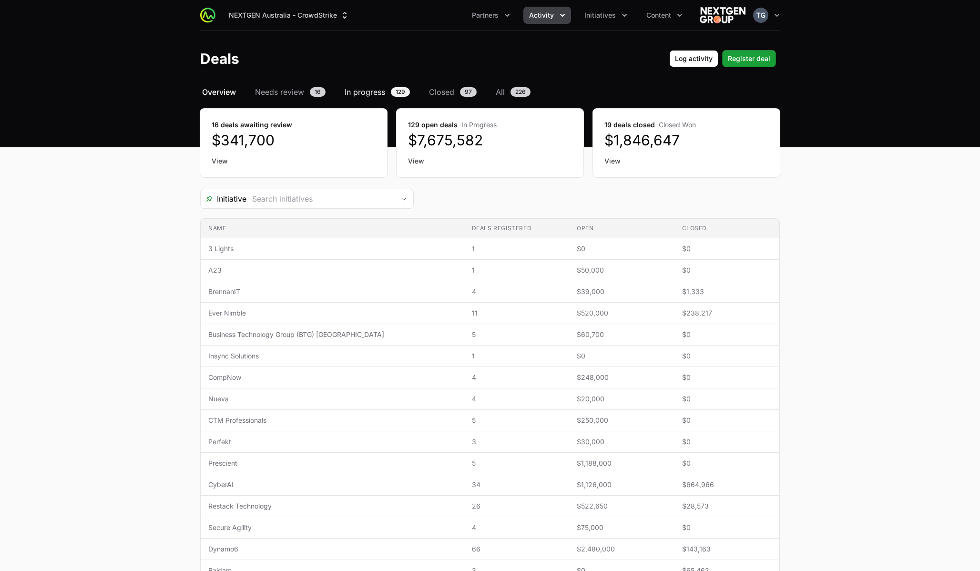
click at [371, 91] on span "In progress" at bounding box center [365, 91] width 41 height 11
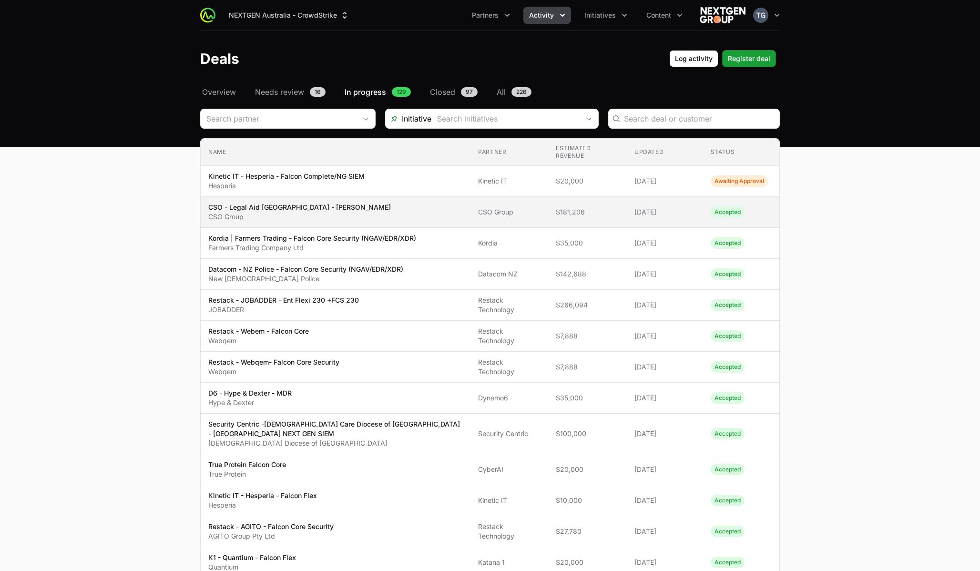
click at [411, 213] on span "CSO - Legal Aid NSW - [PERSON_NAME] CSO Group" at bounding box center [335, 212] width 255 height 19
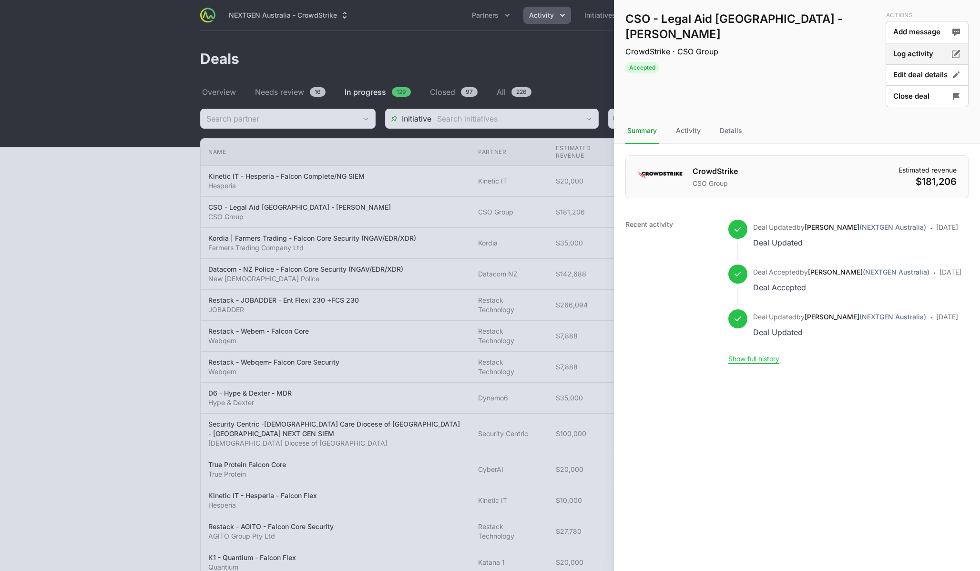
click at [910, 58] on button "Log activity" at bounding box center [927, 54] width 83 height 22
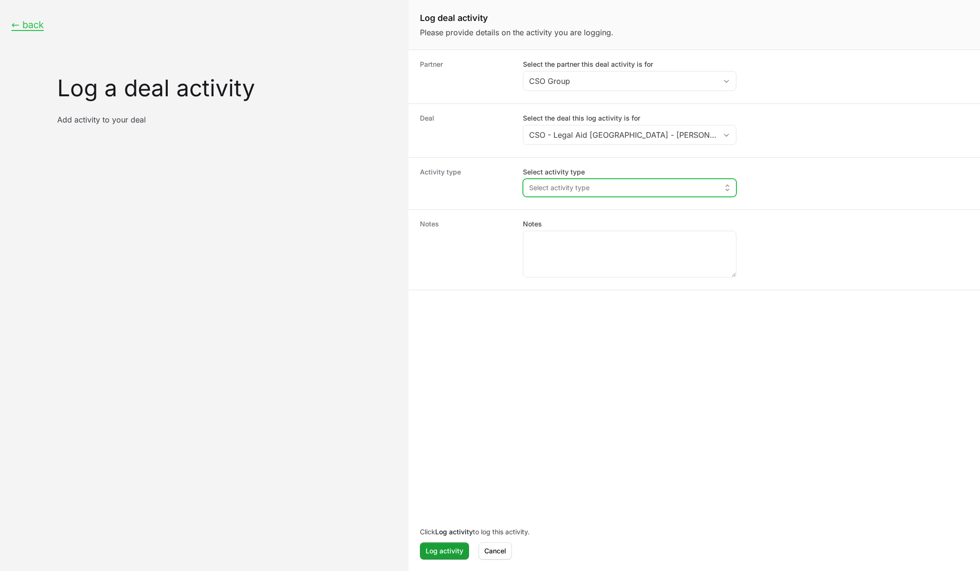
click at [616, 191] on button "Select activity type" at bounding box center [630, 187] width 213 height 17
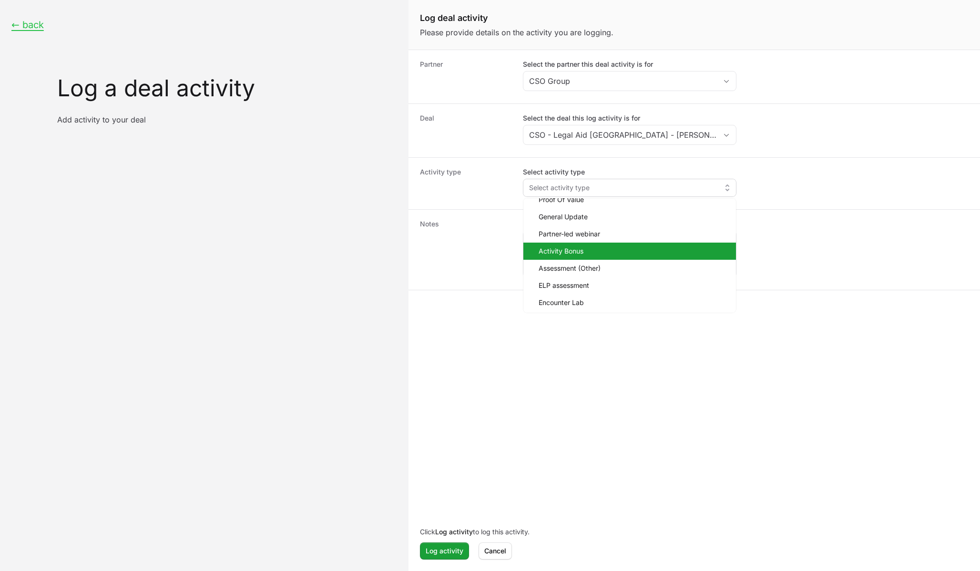
scroll to position [44, 0]
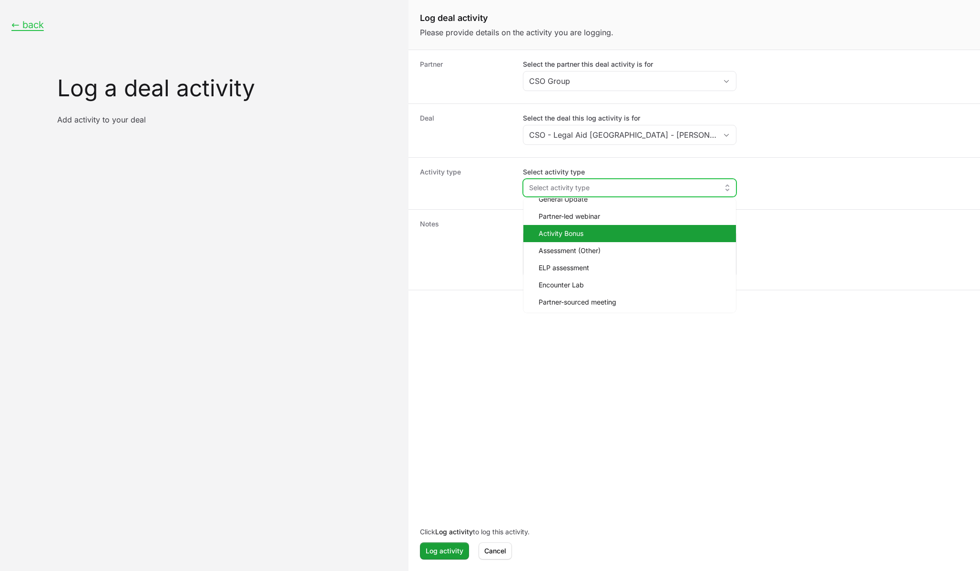
click at [586, 239] on li "Activity Bonus" at bounding box center [630, 233] width 213 height 17
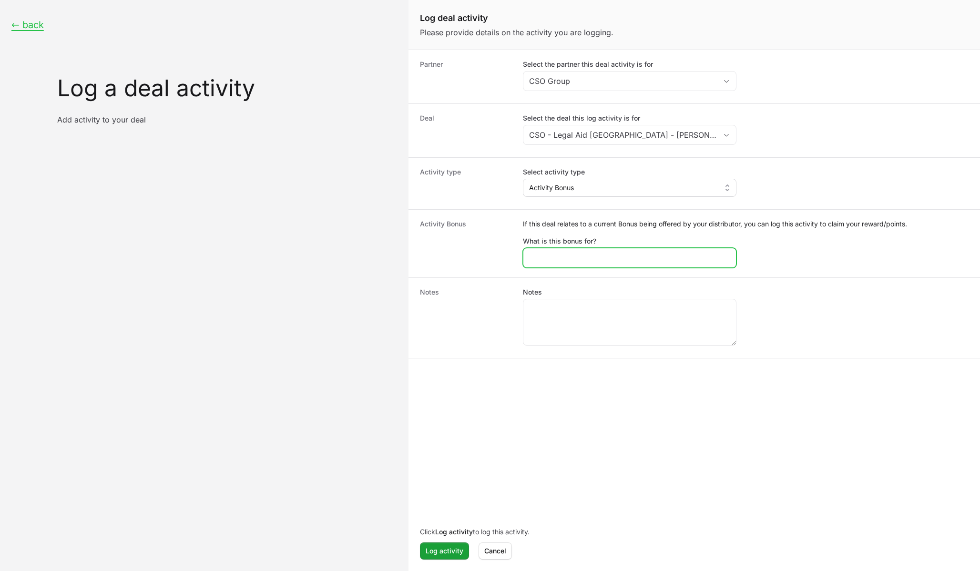
click at [651, 257] on input "What is this bonus for?" at bounding box center [629, 257] width 201 height 11
click at [608, 257] on input "What is this bonus for?" at bounding box center [629, 257] width 201 height 11
type input "Partner hosted XYZ event"
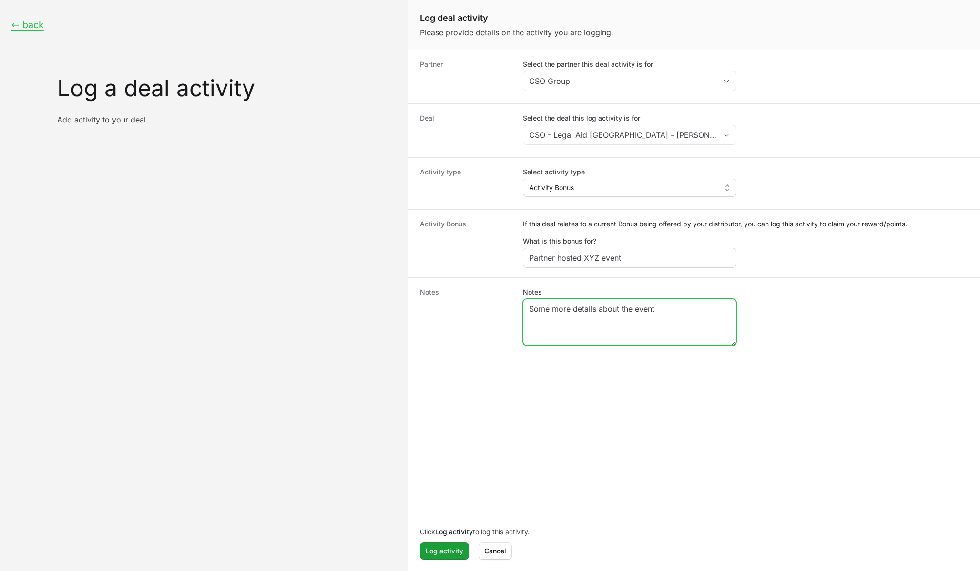
type textarea "Some more details about the event"
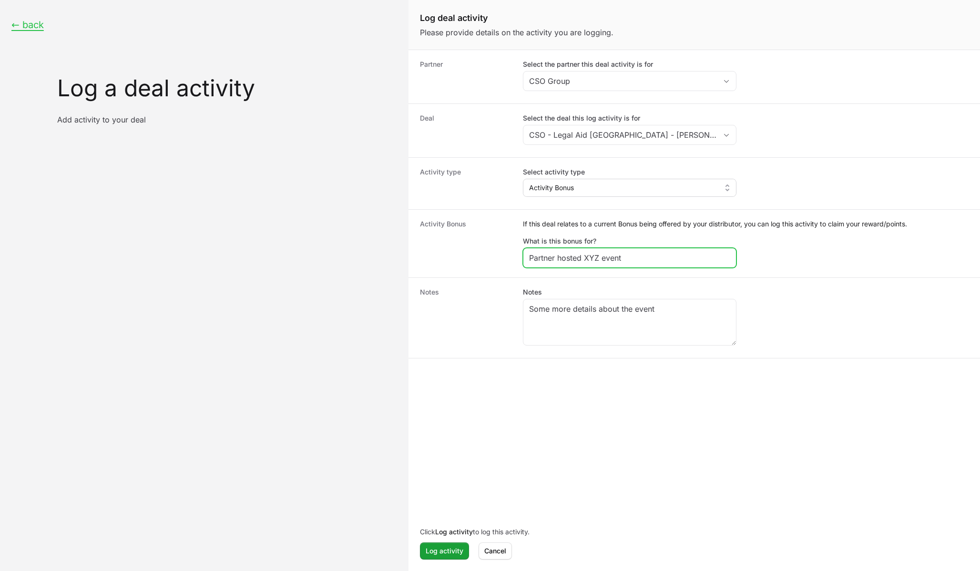
type input "Partner hosted XYZ event"
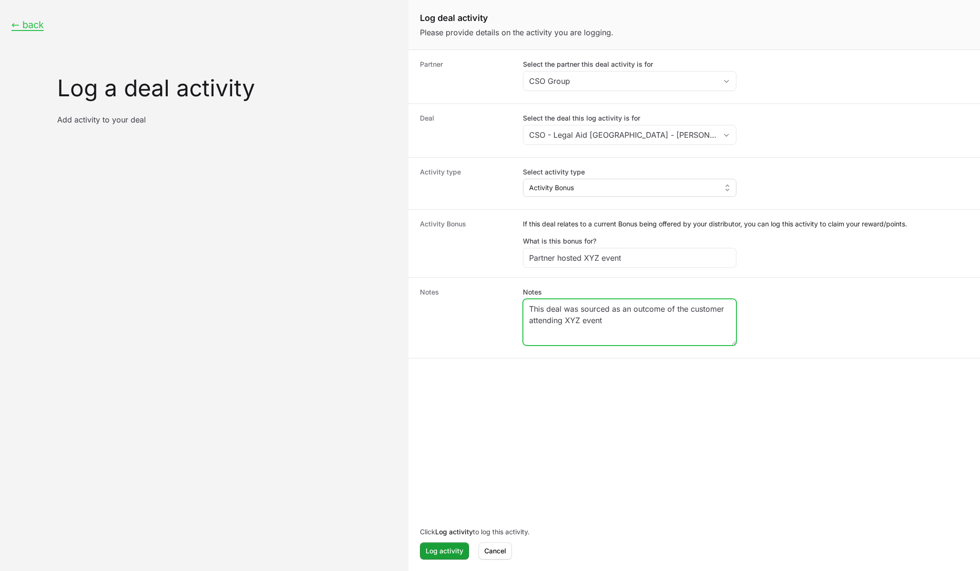
type textarea "This deal was sourced as an outcome of the customer attending XYZ event"
click at [501, 554] on span "Cancel" at bounding box center [495, 550] width 22 height 11
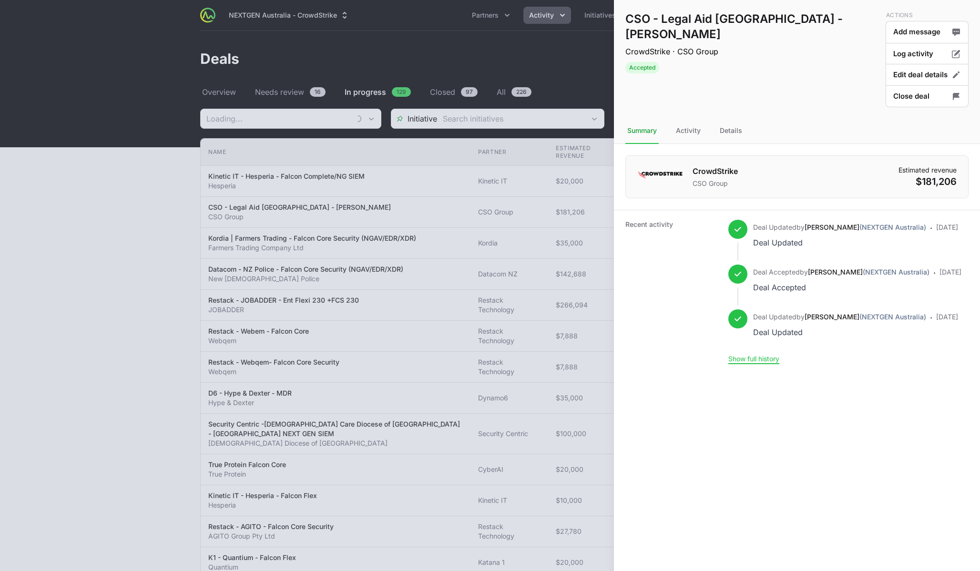
click at [507, 71] on div at bounding box center [490, 285] width 980 height 571
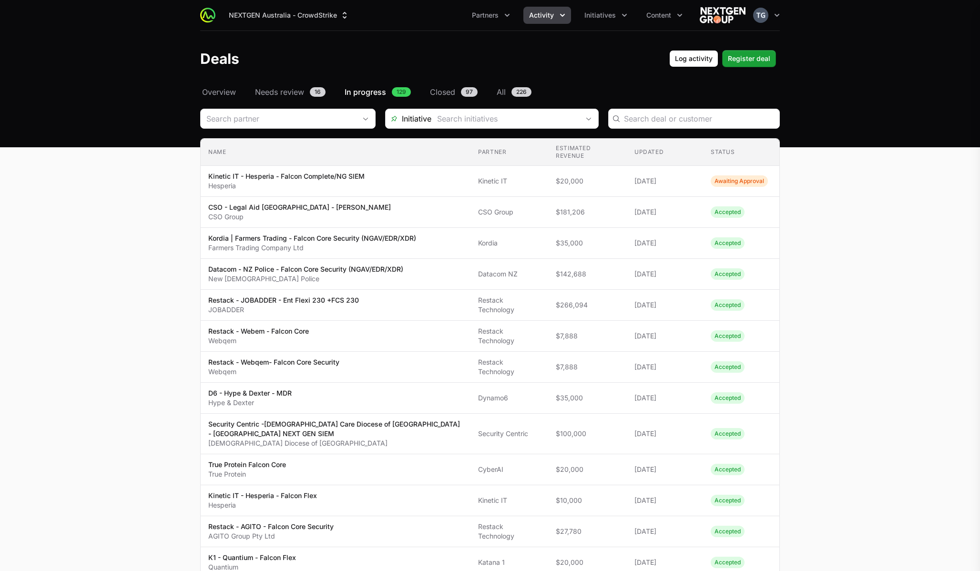
click at [619, 14] on div "CSO - Legal Aid [GEOGRAPHIC_DATA] - [PERSON_NAME] CrowdStrike · CSO Group Accep…" at bounding box center [797, 285] width 366 height 571
click at [627, 14] on icon "Initiatives menu" at bounding box center [625, 15] width 10 height 10
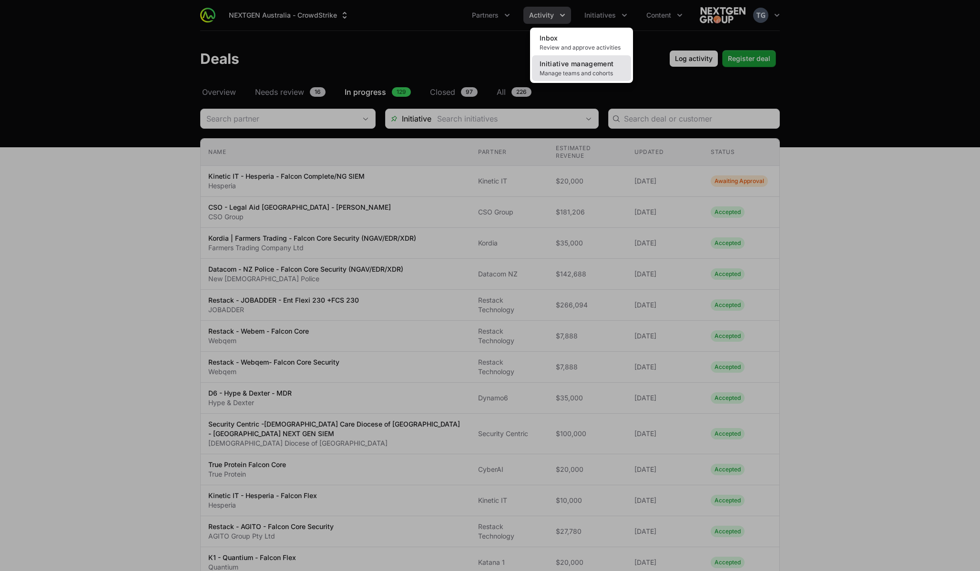
click at [608, 70] on span "Manage teams and cohorts" at bounding box center [582, 74] width 84 height 8
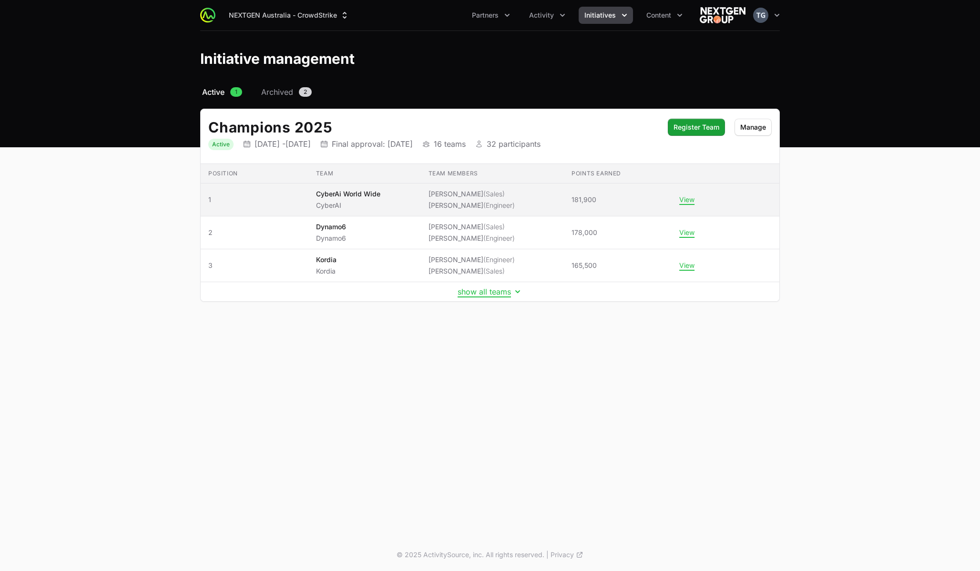
click at [447, 206] on li "[PERSON_NAME] (Engineer)" at bounding box center [472, 206] width 86 height 10
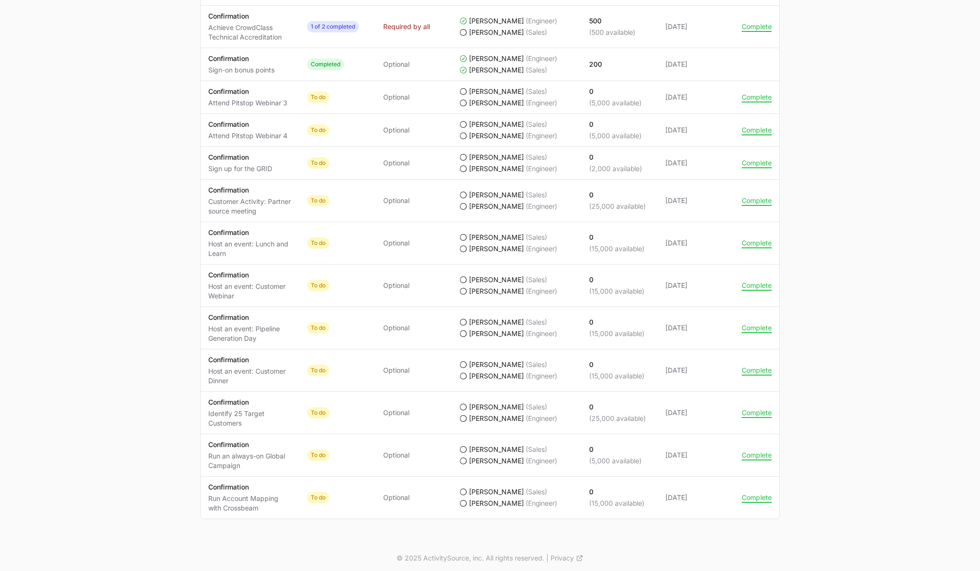
scroll to position [722, 0]
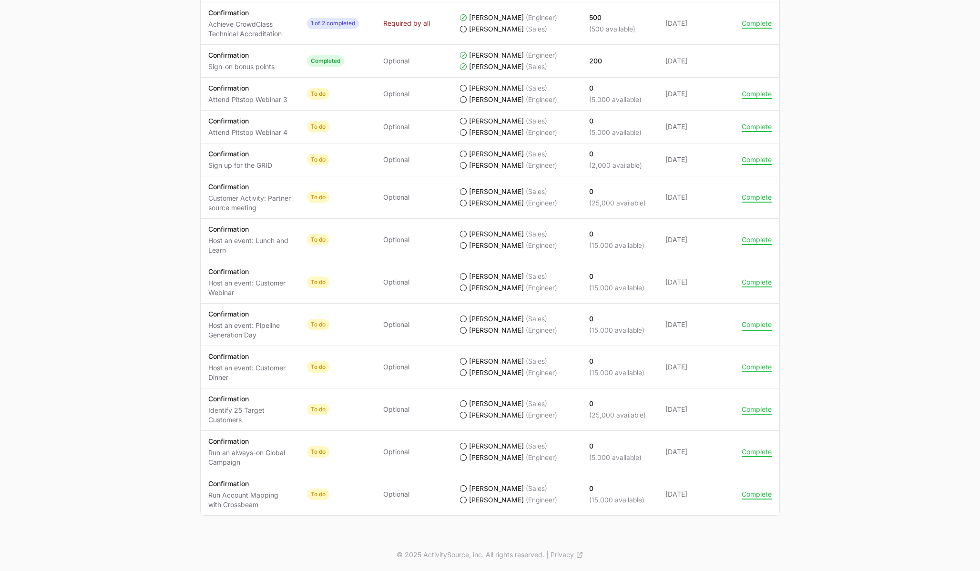
click at [756, 324] on button "Complete" at bounding box center [757, 324] width 30 height 9
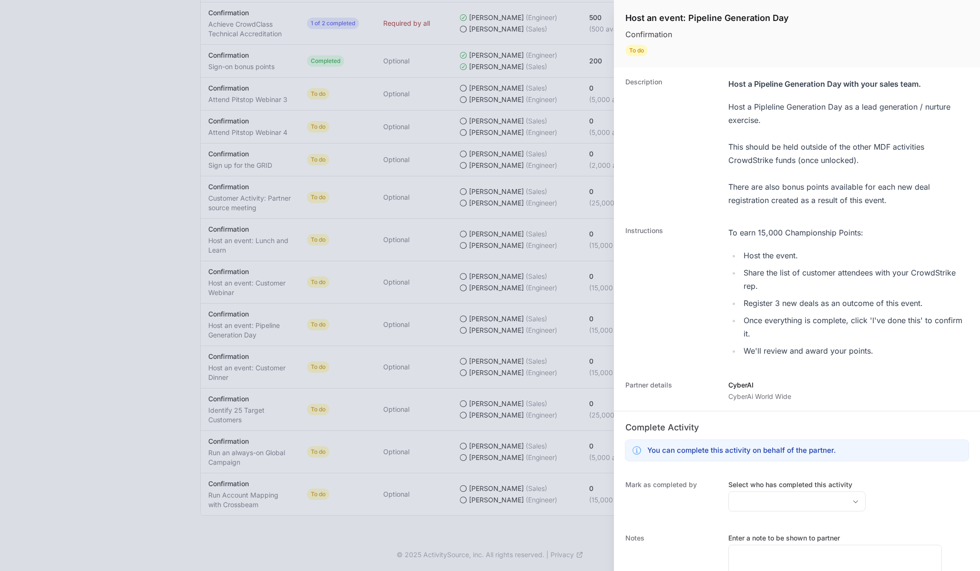
click at [537, 331] on div at bounding box center [490, 285] width 980 height 571
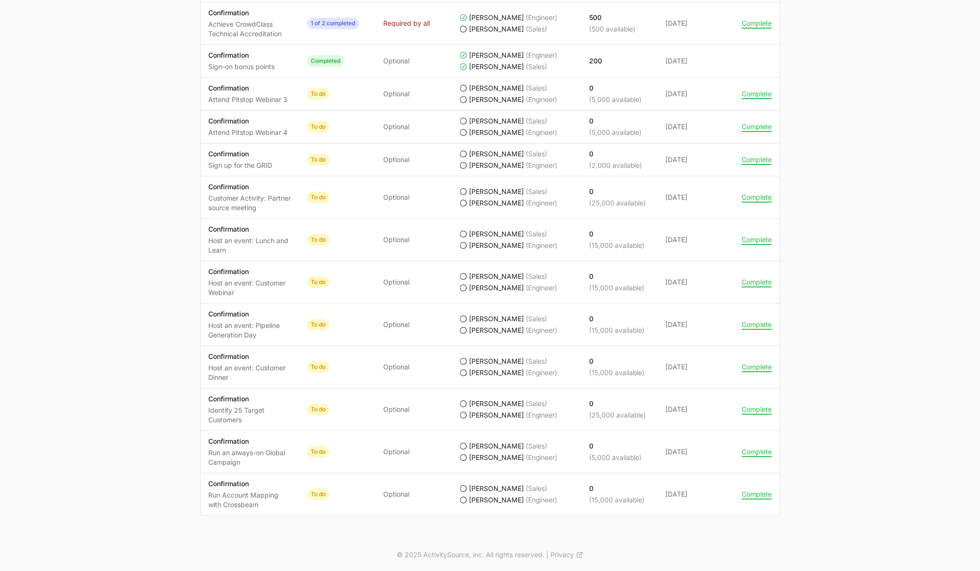
click at [494, 186] on td "Completed by [PERSON_NAME] (Sales) [PERSON_NAME] (Engineer)" at bounding box center [517, 197] width 130 height 42
click at [753, 366] on button "Complete" at bounding box center [757, 367] width 30 height 9
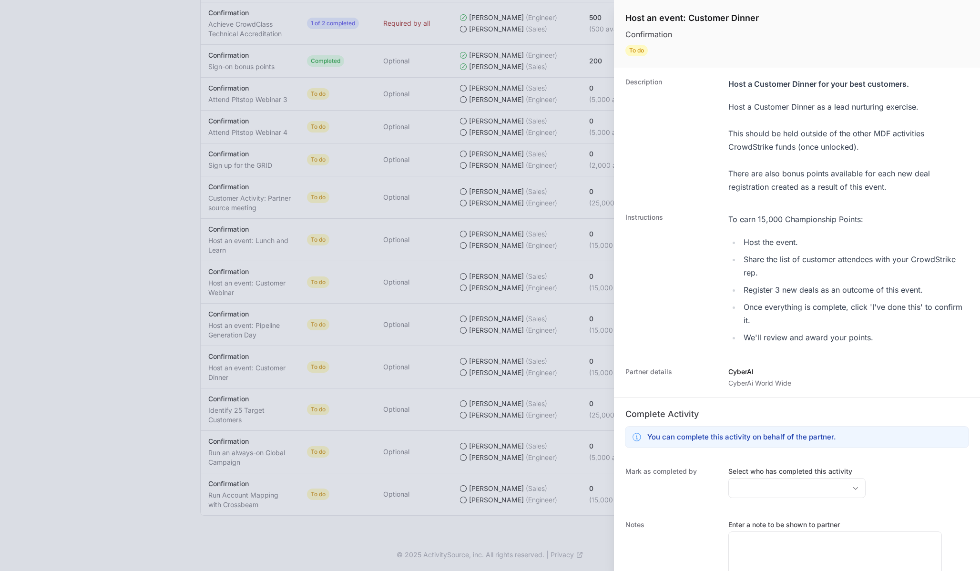
drag, startPoint x: 887, startPoint y: 335, endPoint x: 741, endPoint y: 243, distance: 172.8
click at [741, 243] on ul "Host the event. Share the list of customer attendees with your CrowdStrike rep.…" at bounding box center [849, 290] width 240 height 109
copy ul "Host the event. Share the list of customer attendees with your CrowdStrike rep.…"
